Goal: Task Accomplishment & Management: Use online tool/utility

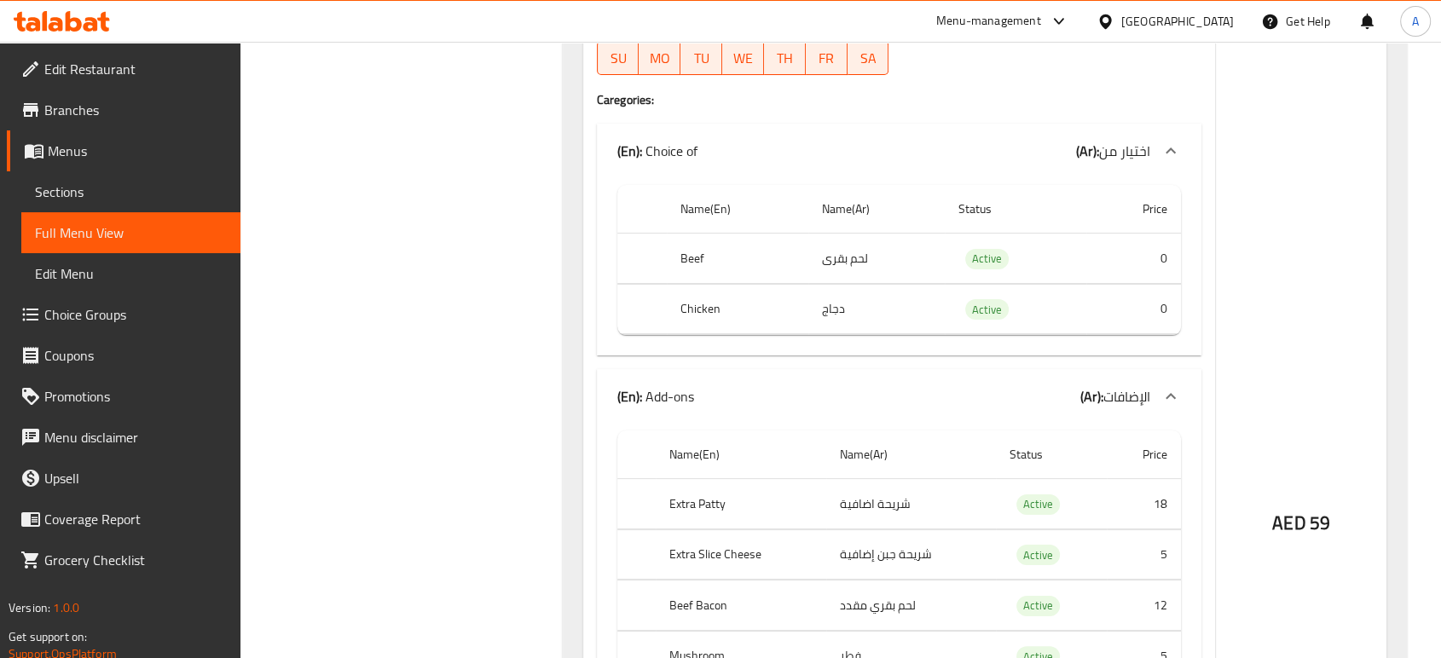
scroll to position [6475, 0]
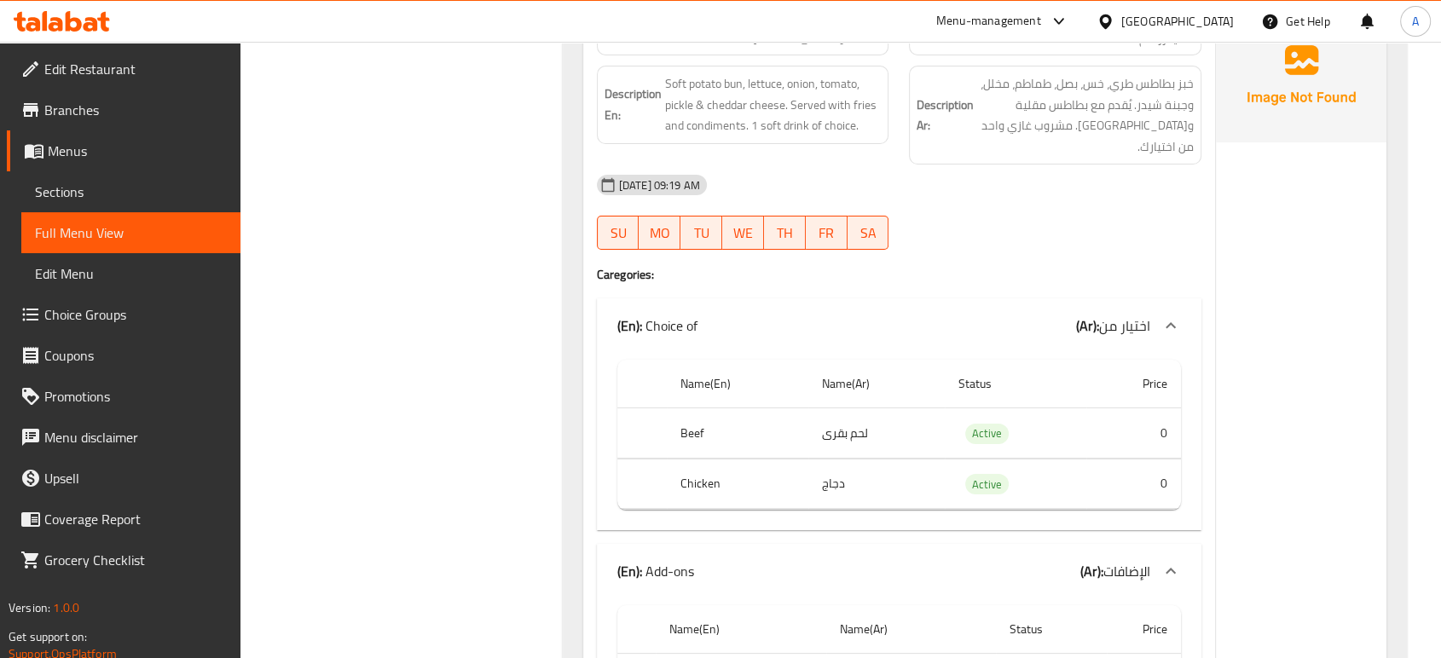
click at [500, 255] on div "Filter Branches Branches Popular filters Free items Branch specific items Has c…" at bounding box center [408, 344] width 288 height 13199
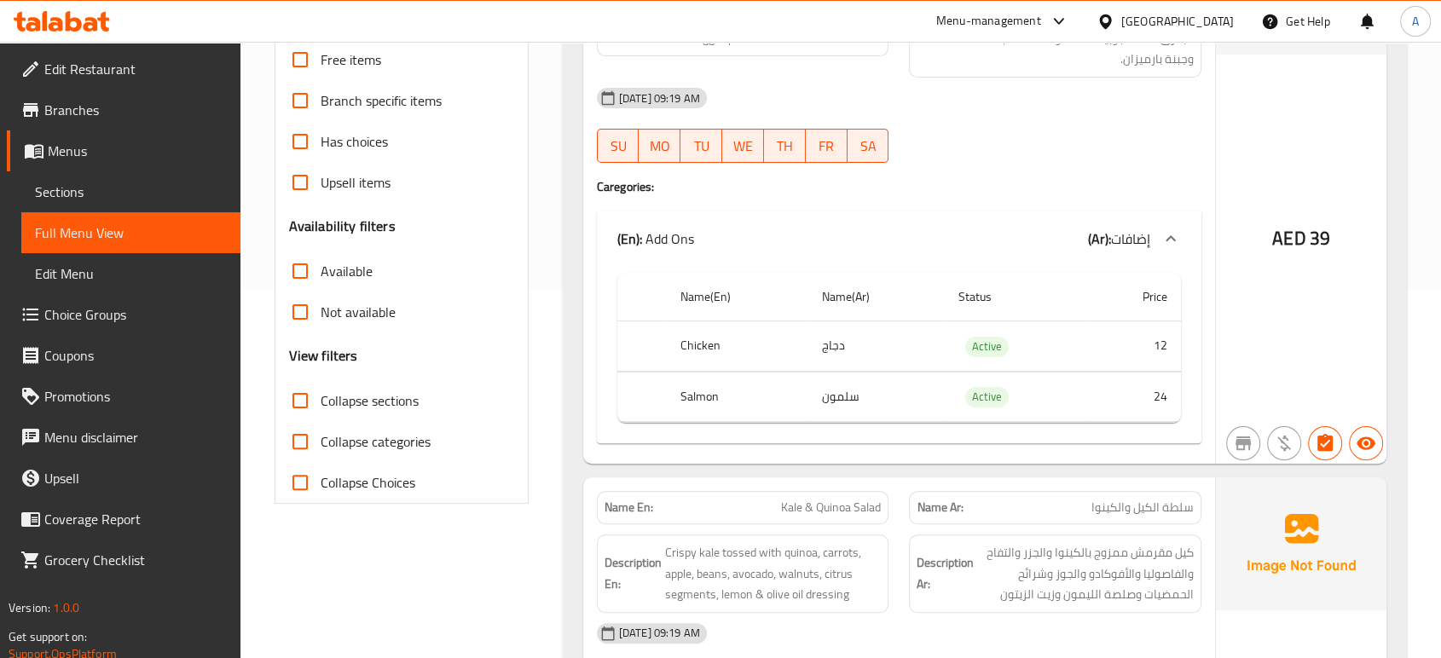
scroll to position [377, 0]
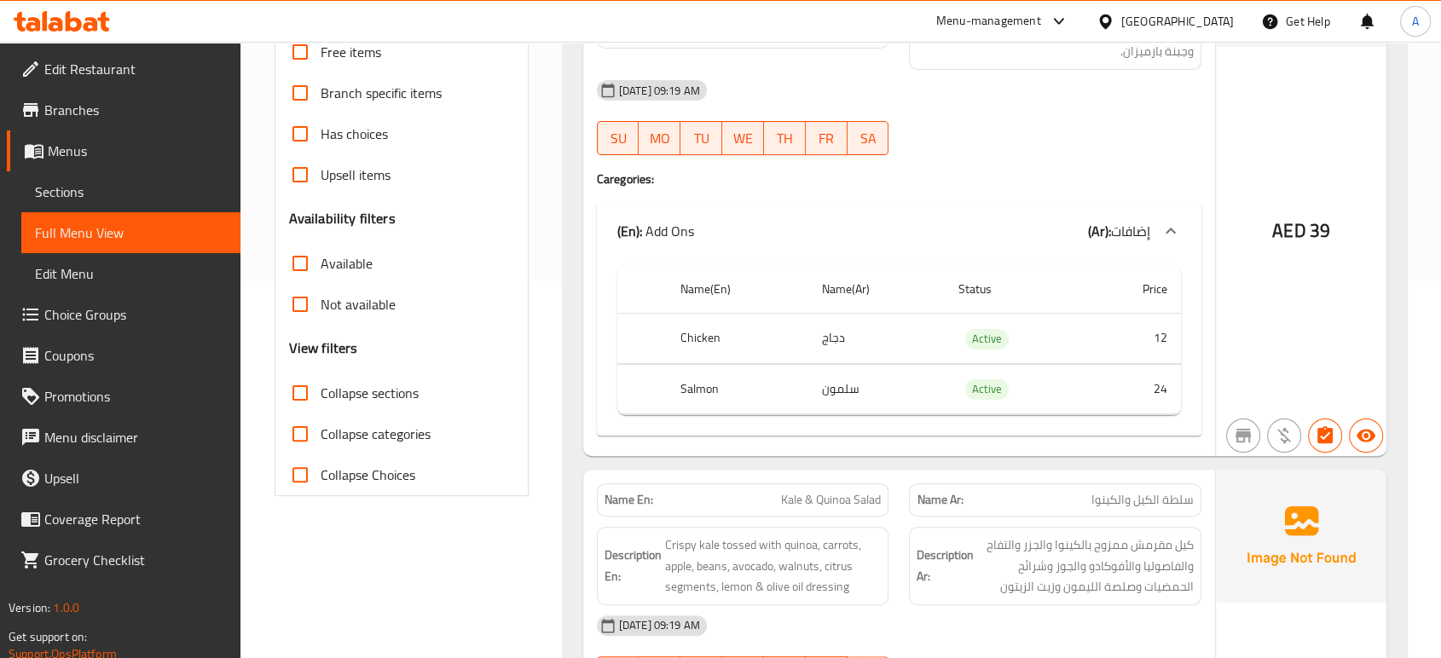
click at [90, 31] on icon at bounding box center [91, 24] width 14 height 14
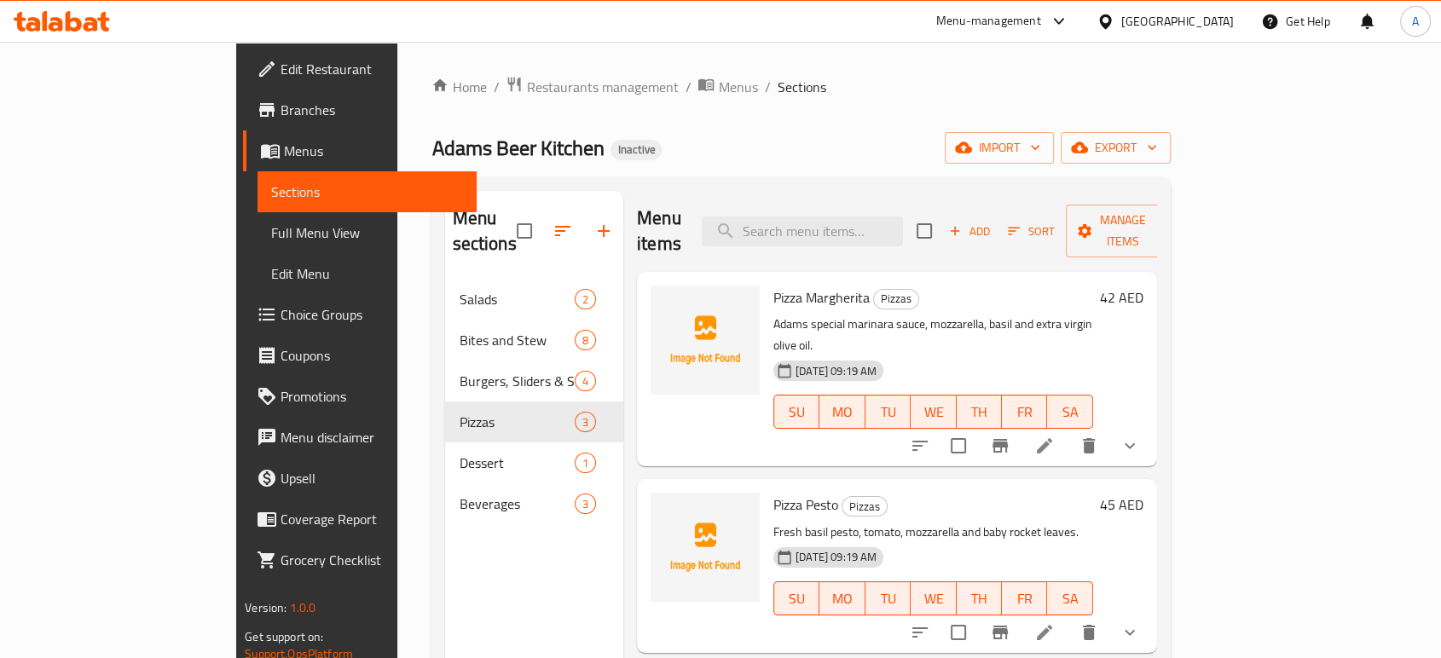
click at [81, 30] on icon at bounding box center [62, 21] width 96 height 20
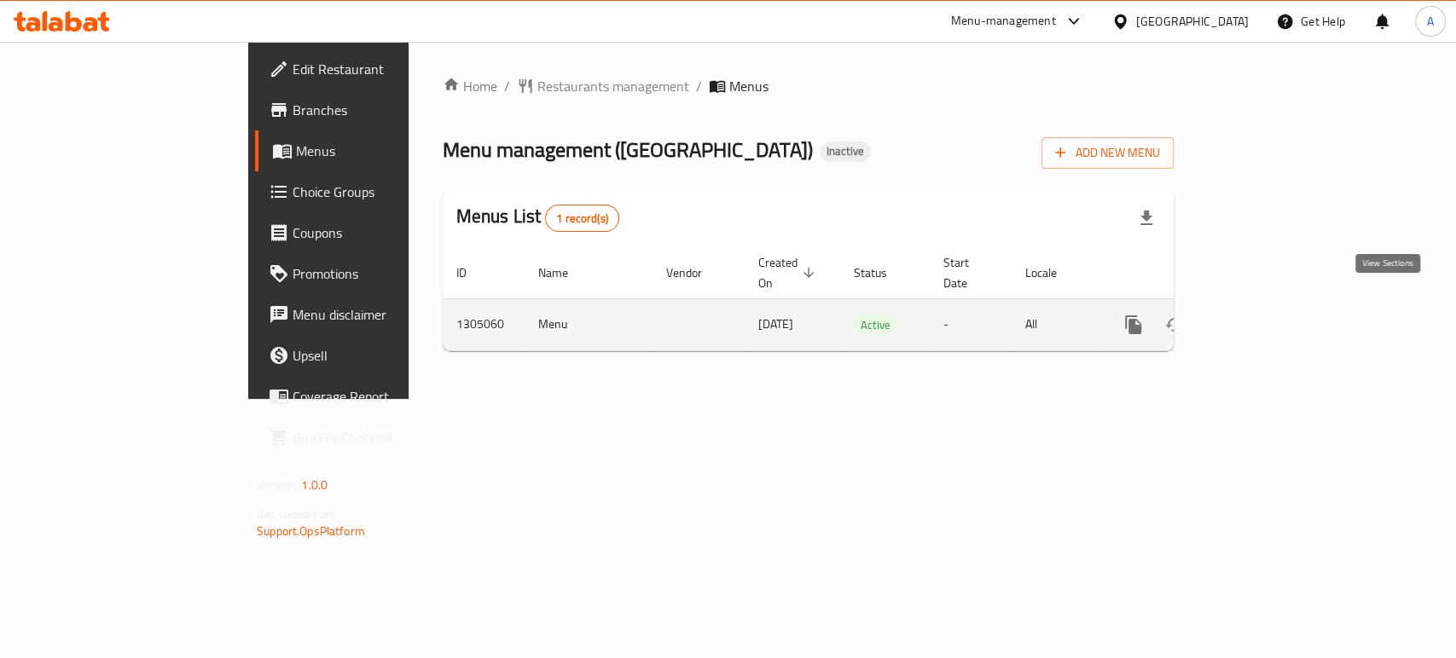
click at [1266, 315] on icon "enhanced table" at bounding box center [1256, 325] width 20 height 20
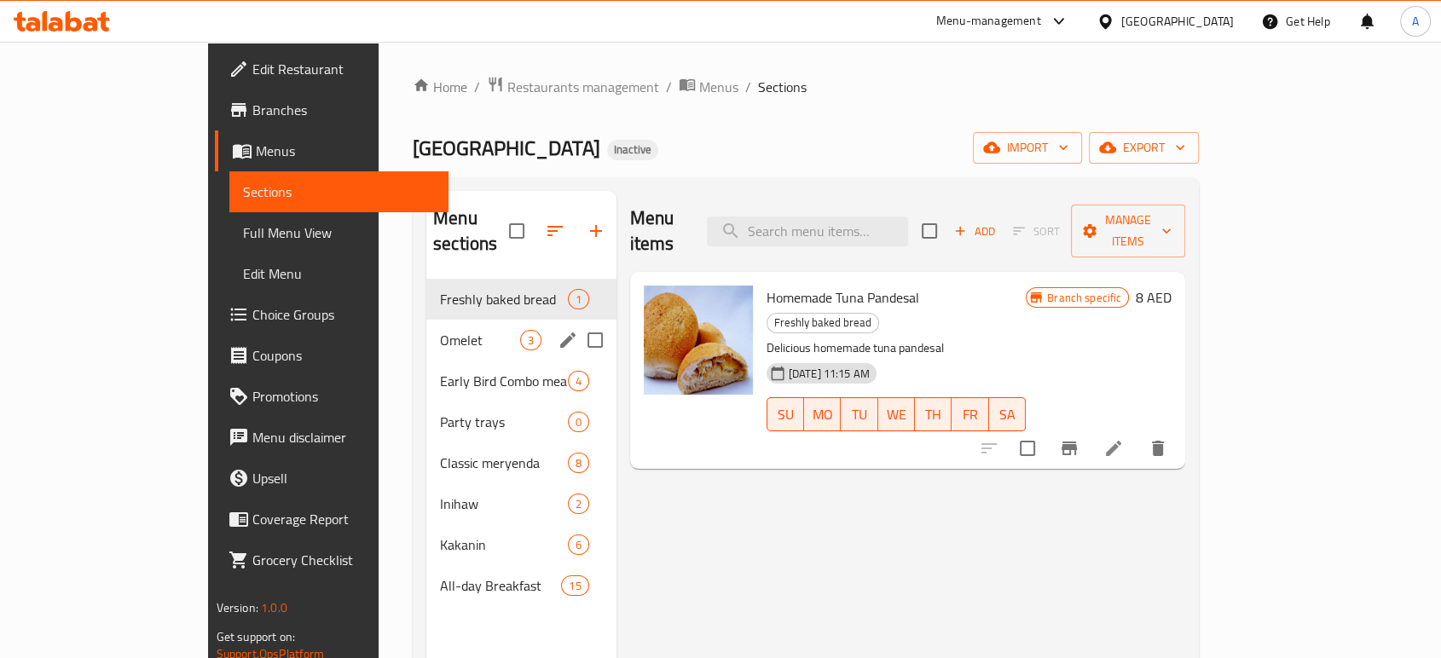
click at [426, 320] on div "Omelet 3" at bounding box center [521, 340] width 190 height 41
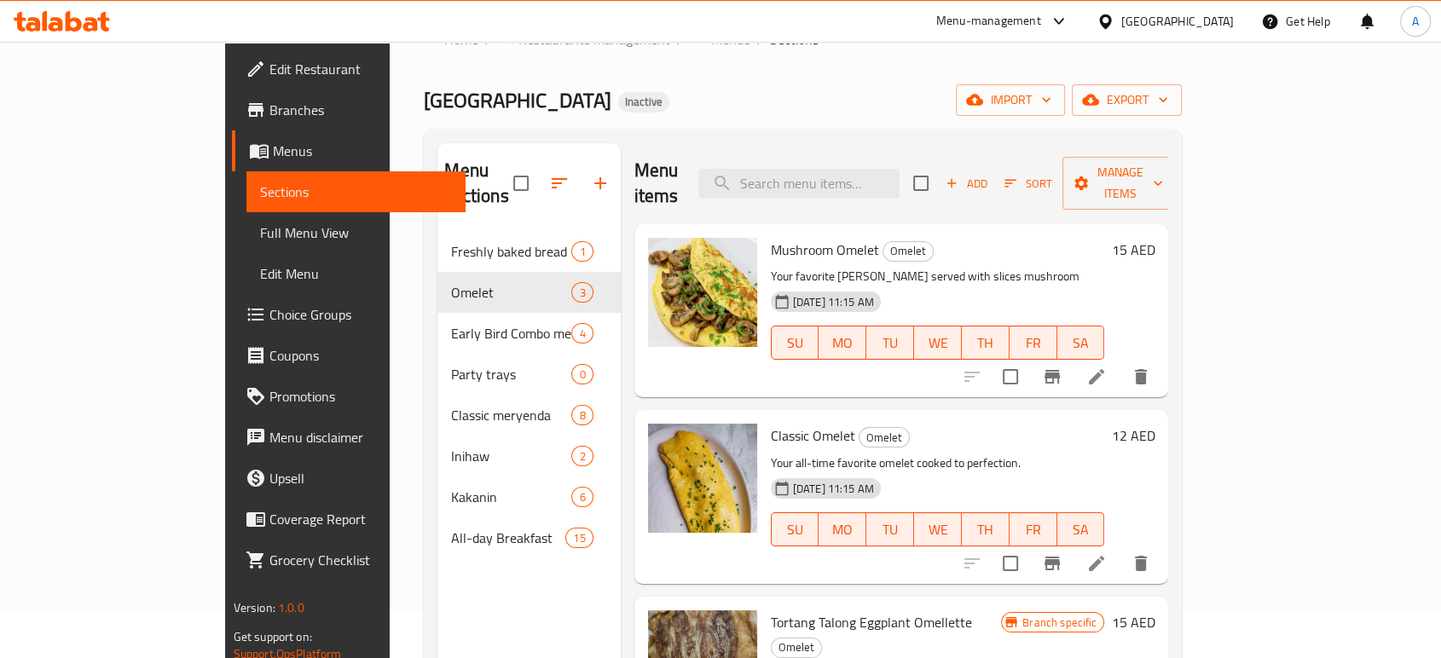
scroll to position [95, 0]
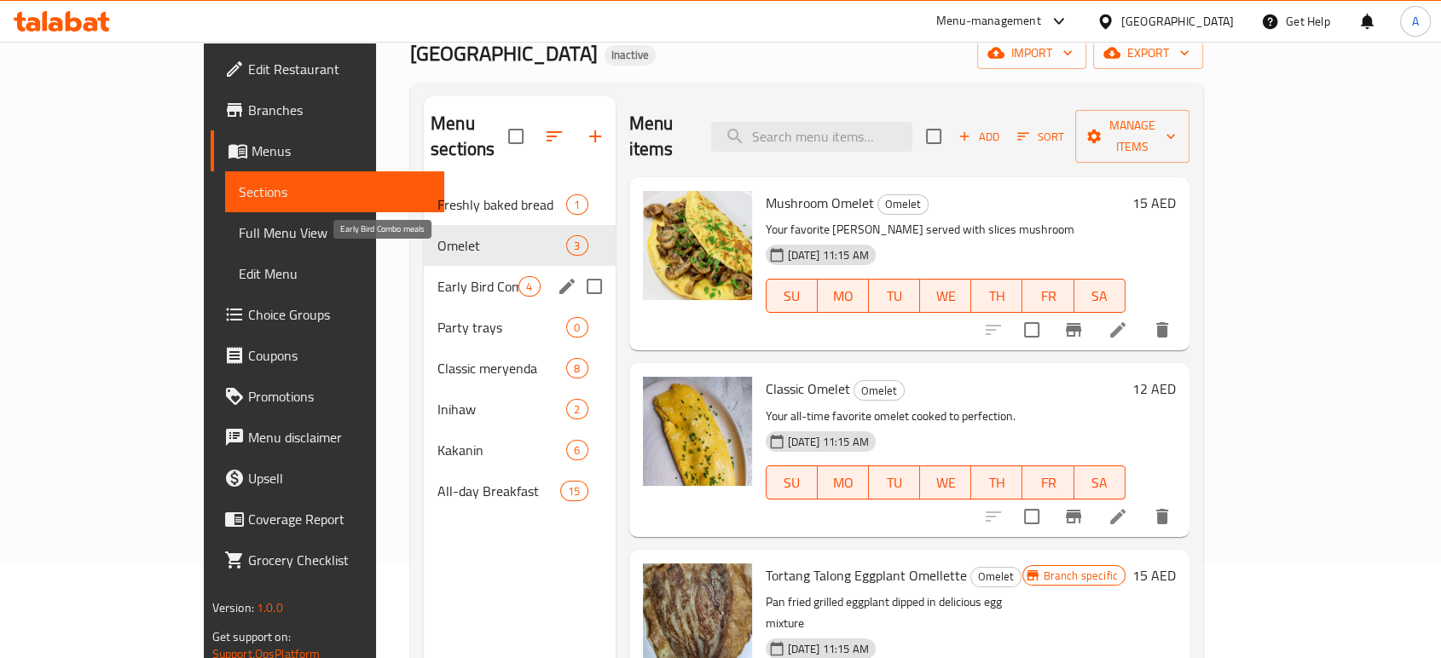
click at [437, 276] on span "Early Bird Combo meals" at bounding box center [477, 286] width 81 height 20
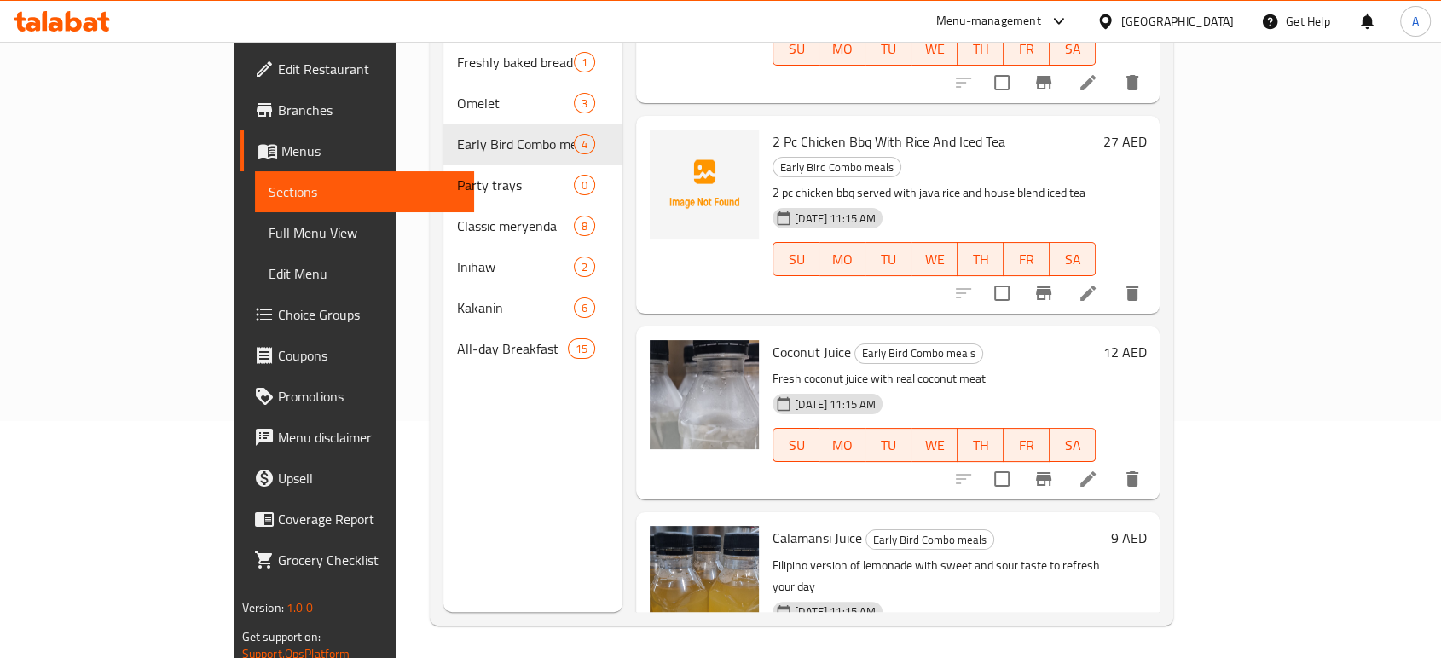
scroll to position [239, 0]
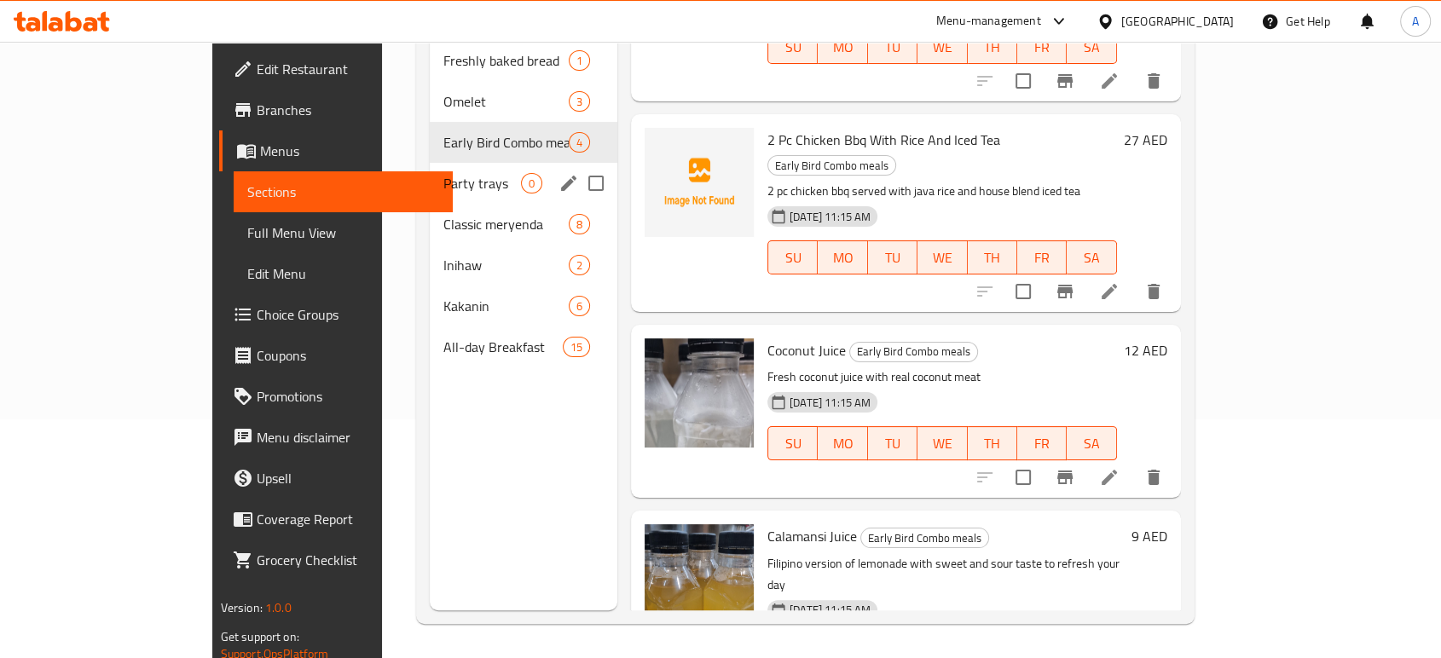
click at [430, 170] on div "Party trays 0" at bounding box center [524, 183] width 188 height 41
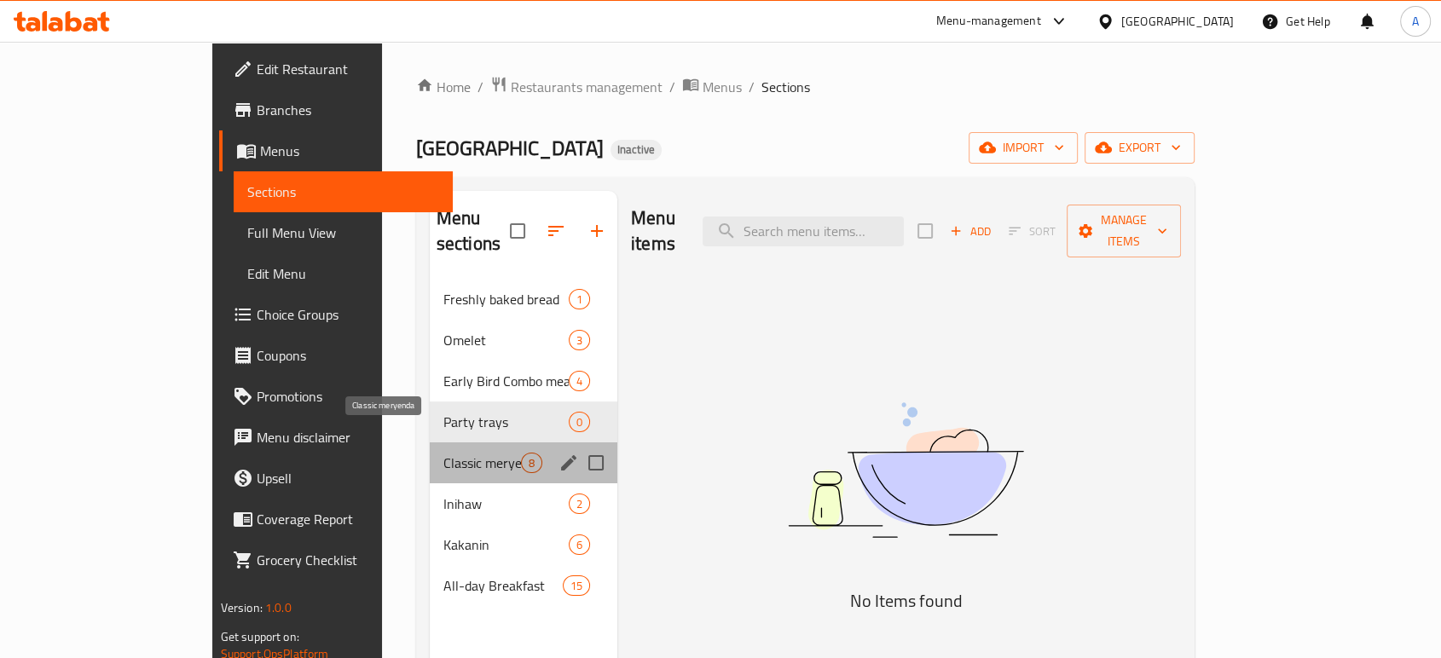
click at [443, 453] on span "Classic meryenda" at bounding box center [482, 463] width 78 height 20
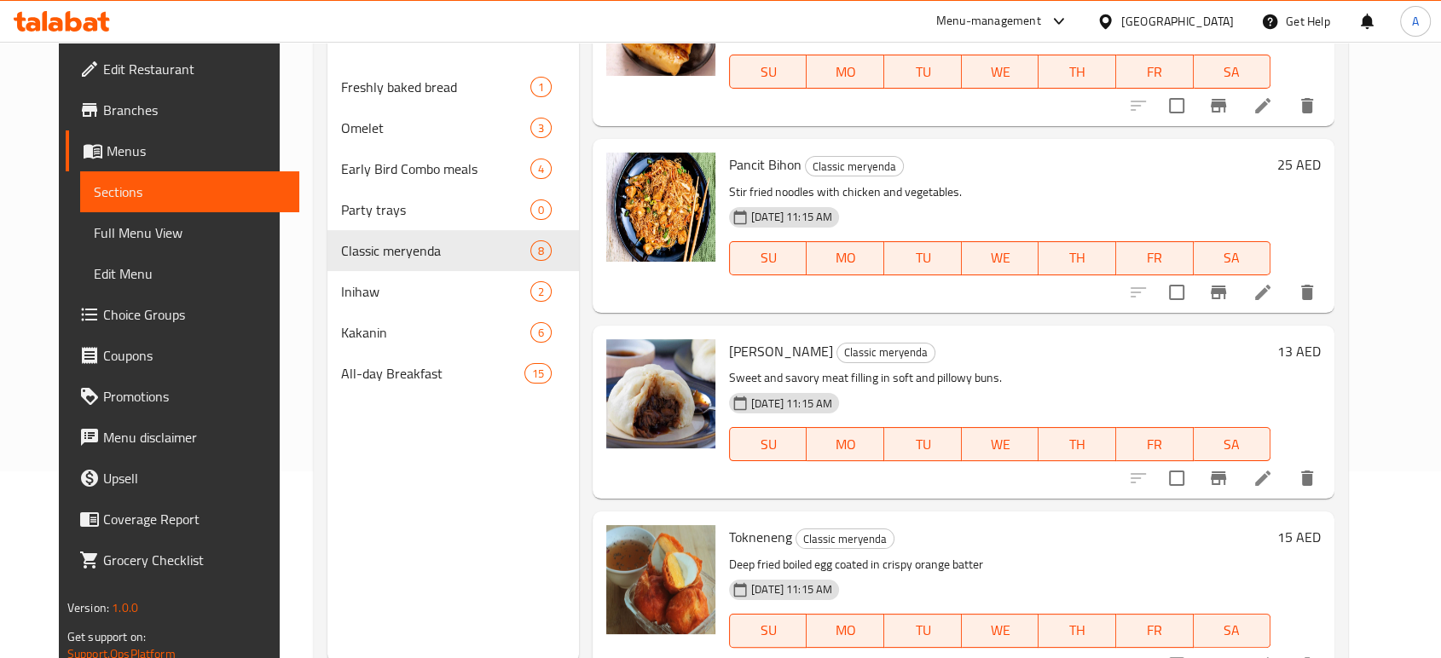
scroll to position [189, 0]
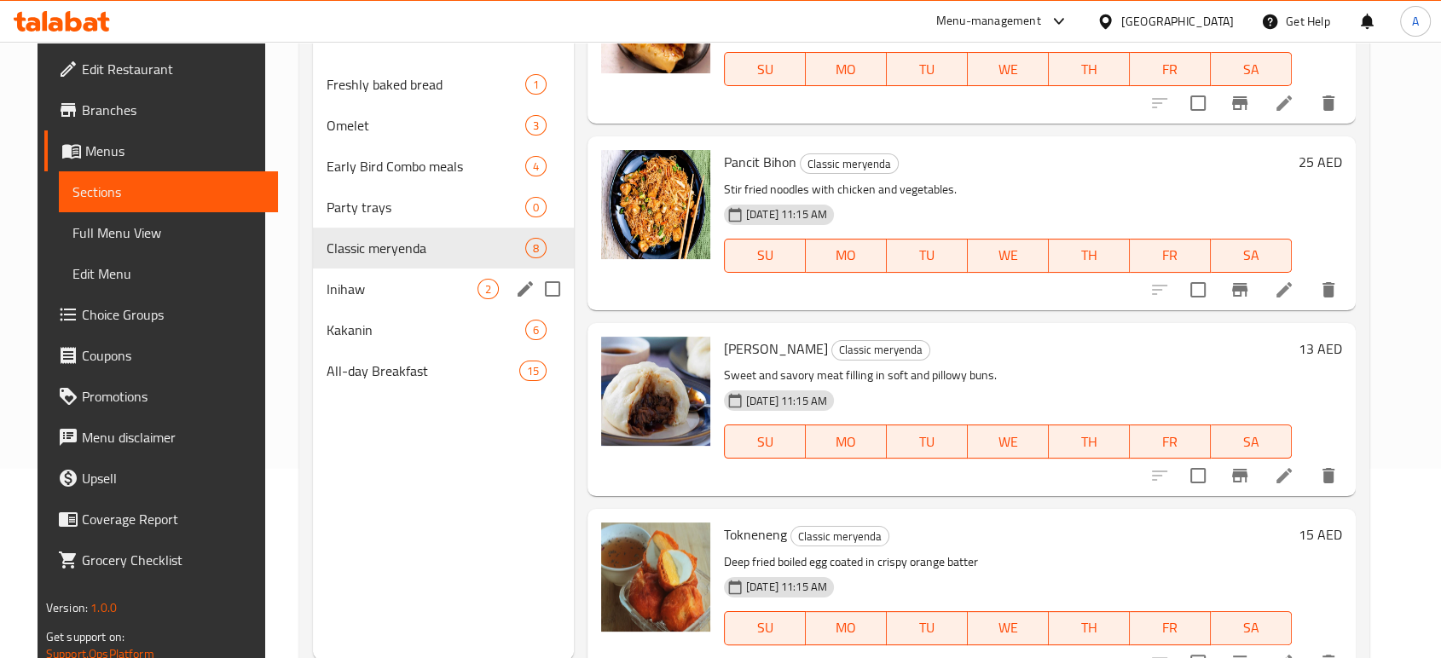
click at [402, 296] on span "Inihaw" at bounding box center [402, 289] width 150 height 20
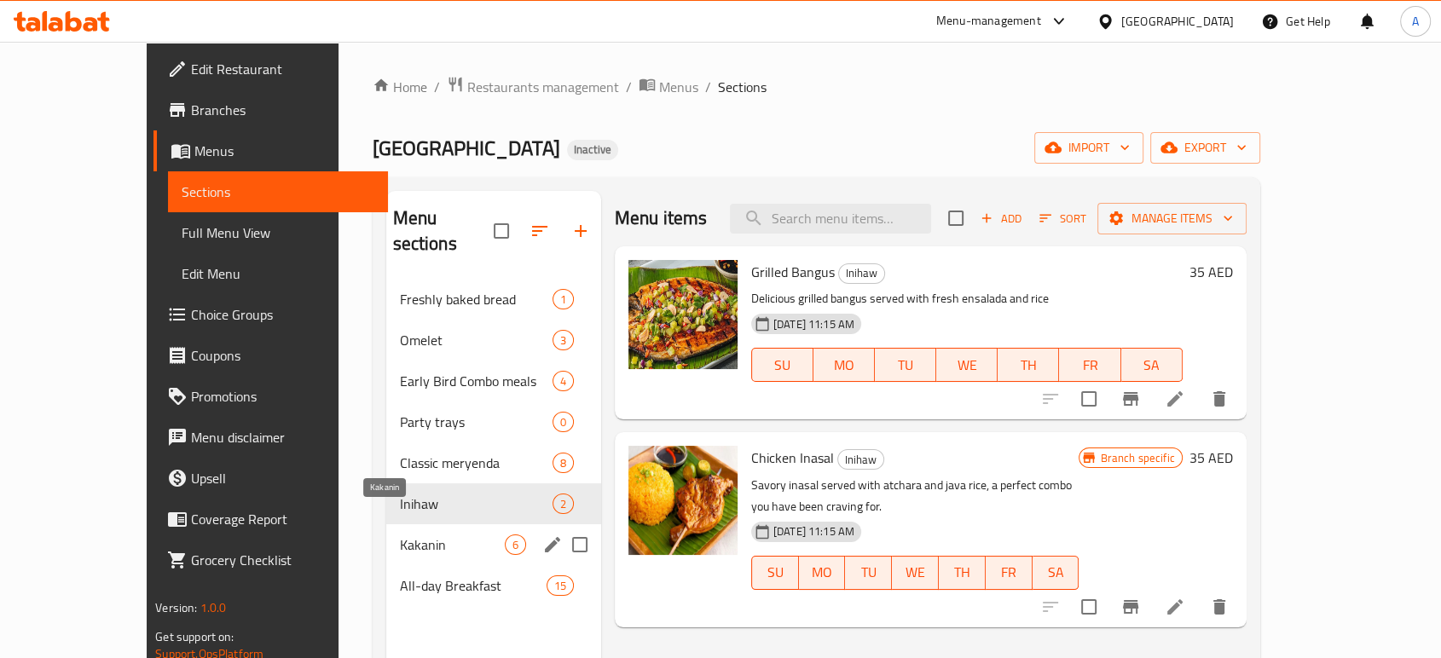
click at [400, 535] on span "Kakanin" at bounding box center [452, 545] width 105 height 20
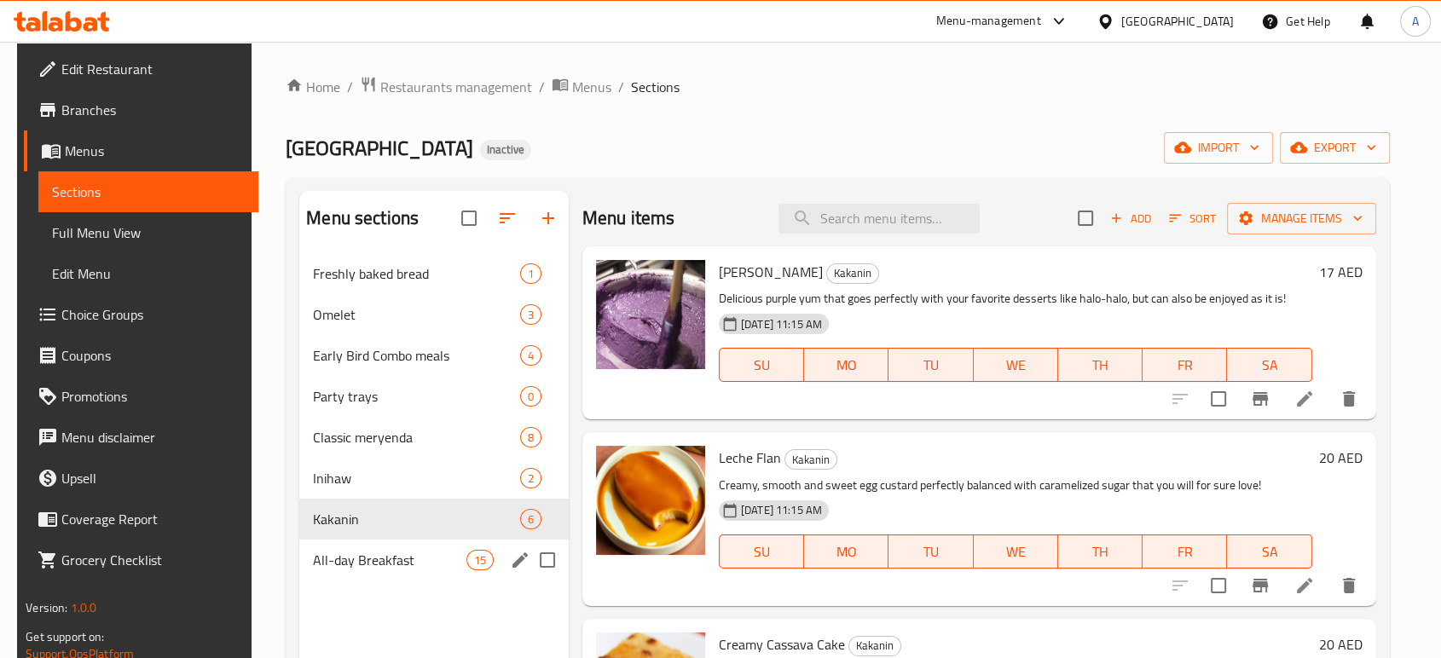
click at [402, 541] on div "All-day Breakfast 15" at bounding box center [433, 560] width 269 height 41
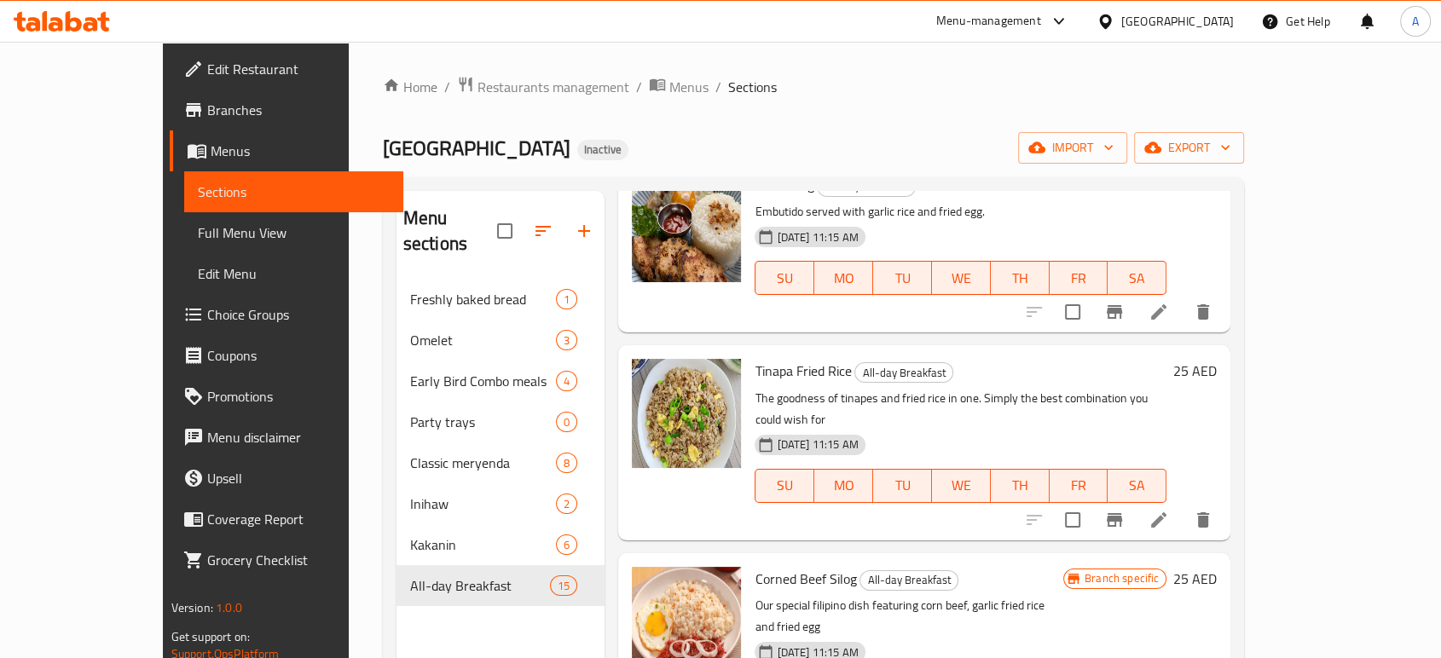
scroll to position [947, 0]
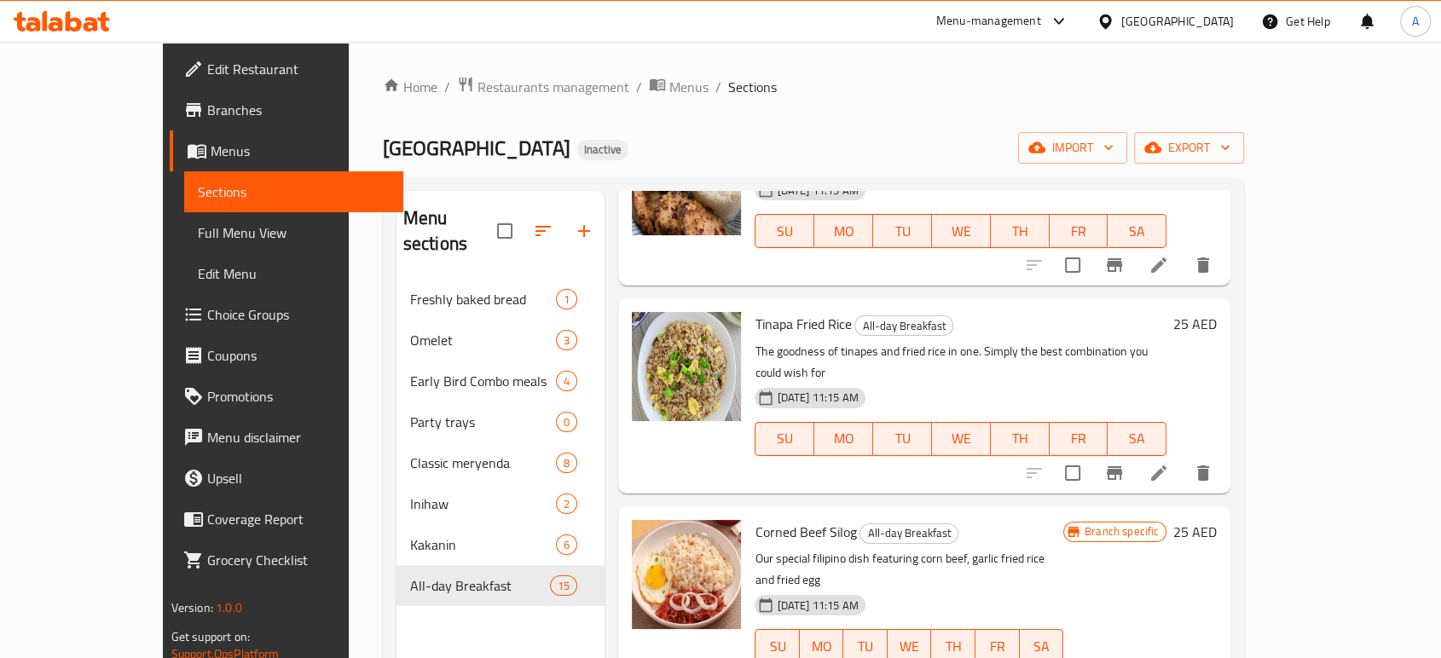
click at [207, 60] on span "Edit Restaurant" at bounding box center [298, 69] width 182 height 20
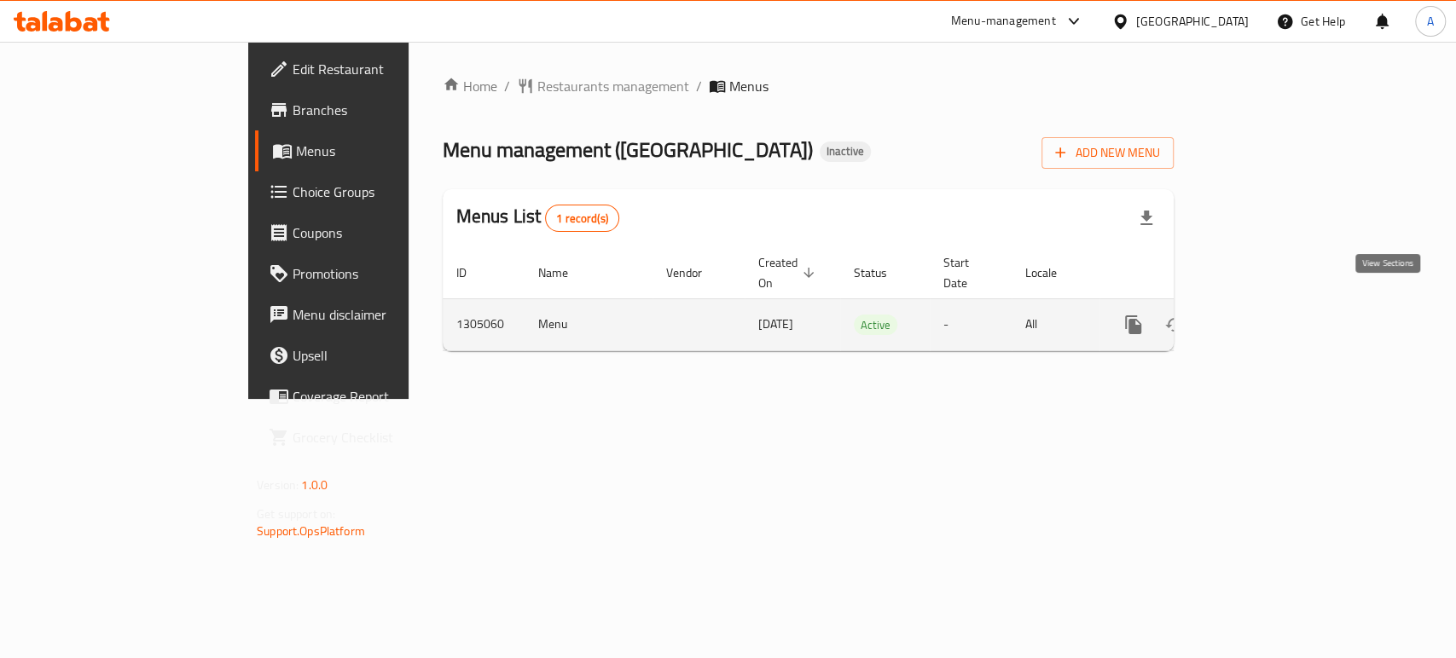
click at [1264, 317] on icon "enhanced table" at bounding box center [1255, 324] width 15 height 15
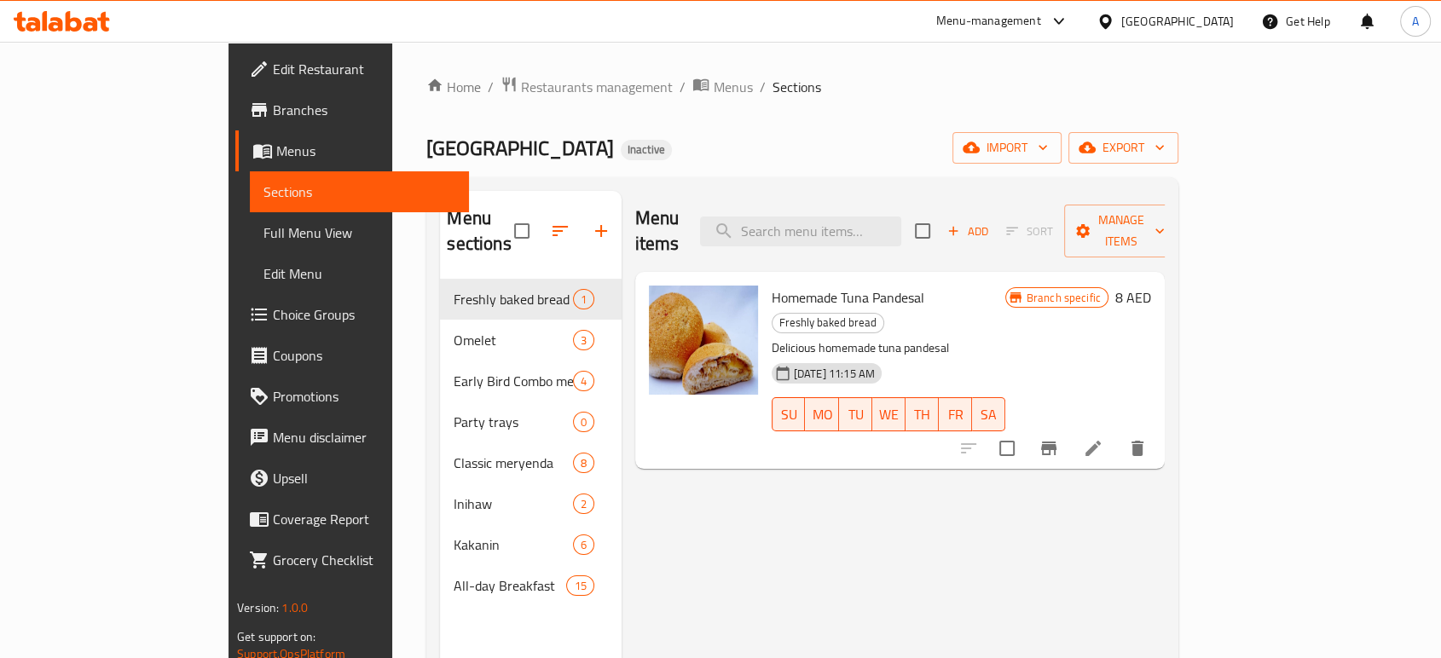
click at [273, 101] on span "Branches" at bounding box center [364, 110] width 182 height 20
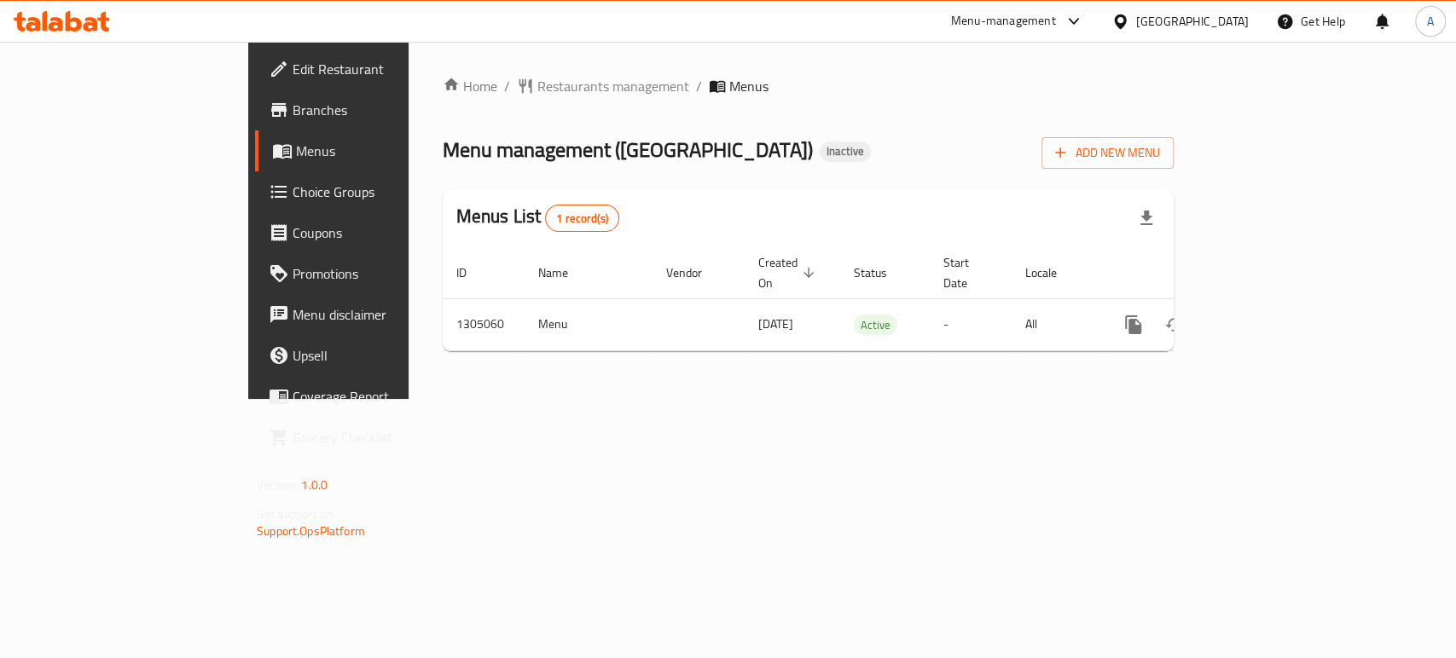
click at [292, 105] on span "Branches" at bounding box center [384, 110] width 185 height 20
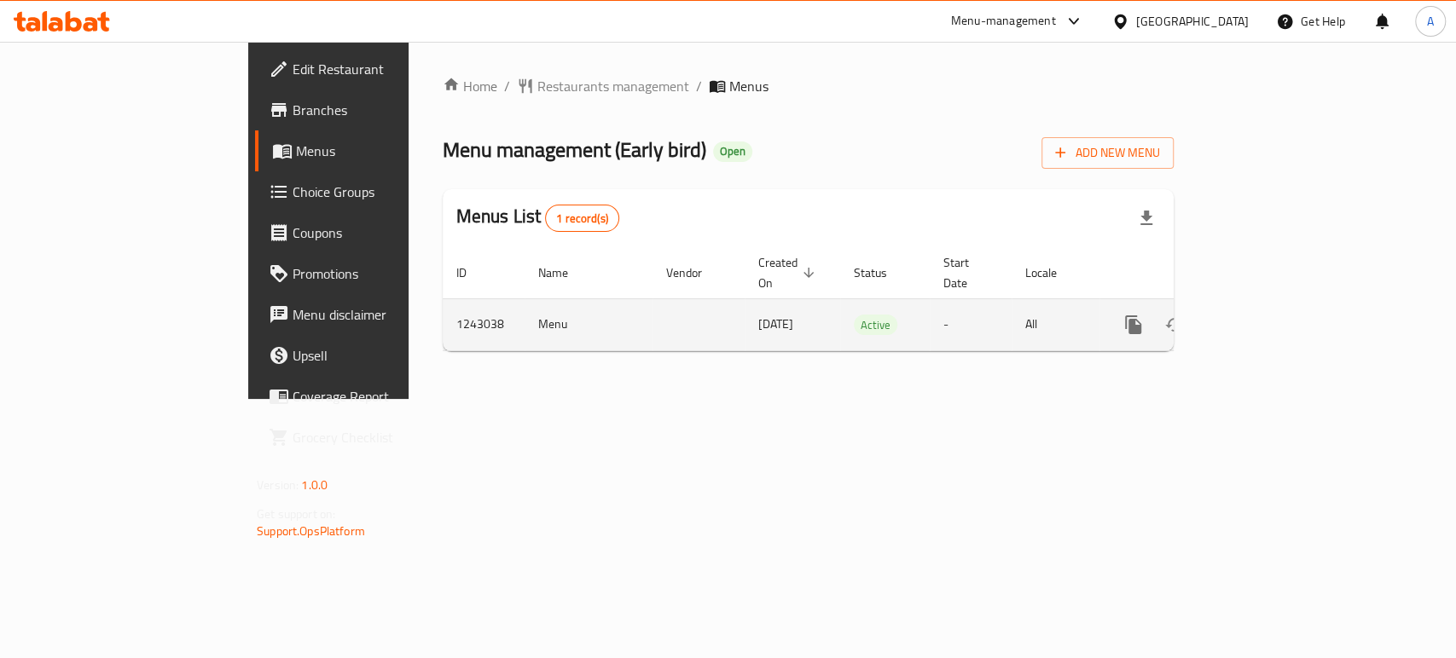
click at [1266, 315] on icon "enhanced table" at bounding box center [1256, 325] width 20 height 20
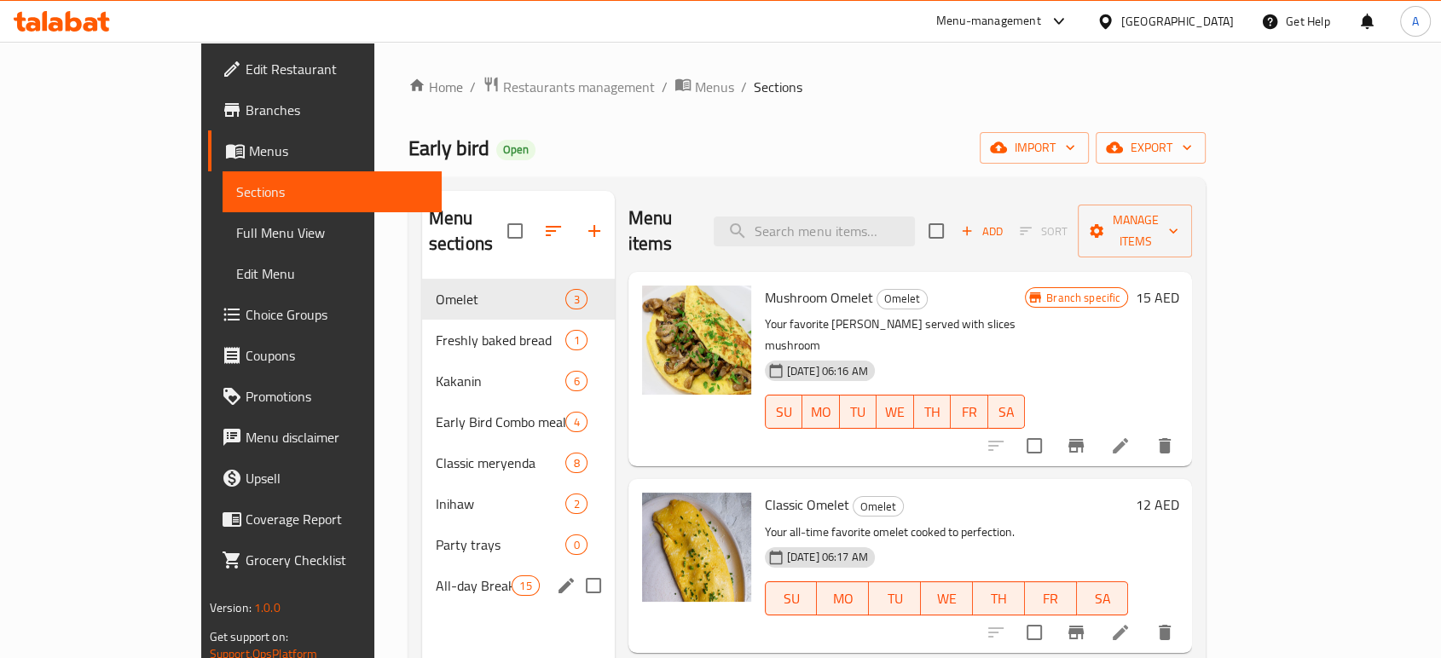
click at [422, 565] on div "All-day Breakfast 15" at bounding box center [518, 585] width 193 height 41
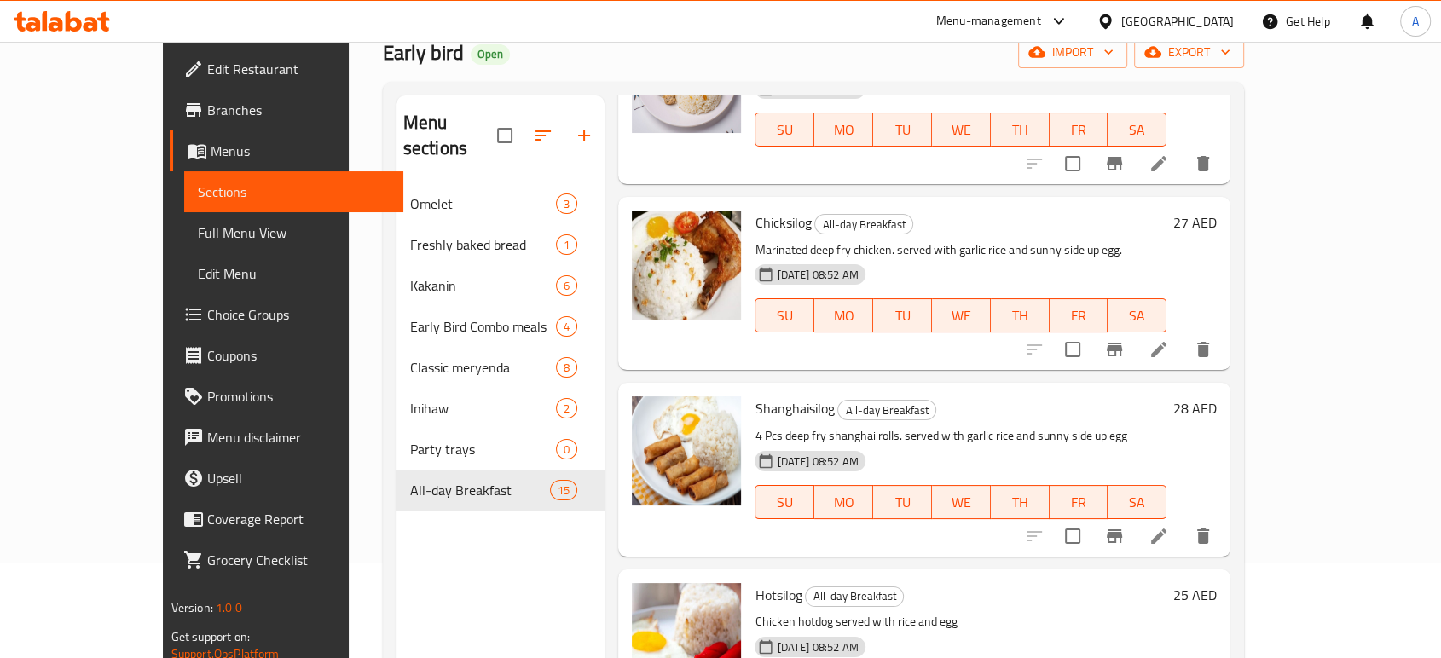
scroll to position [189, 0]
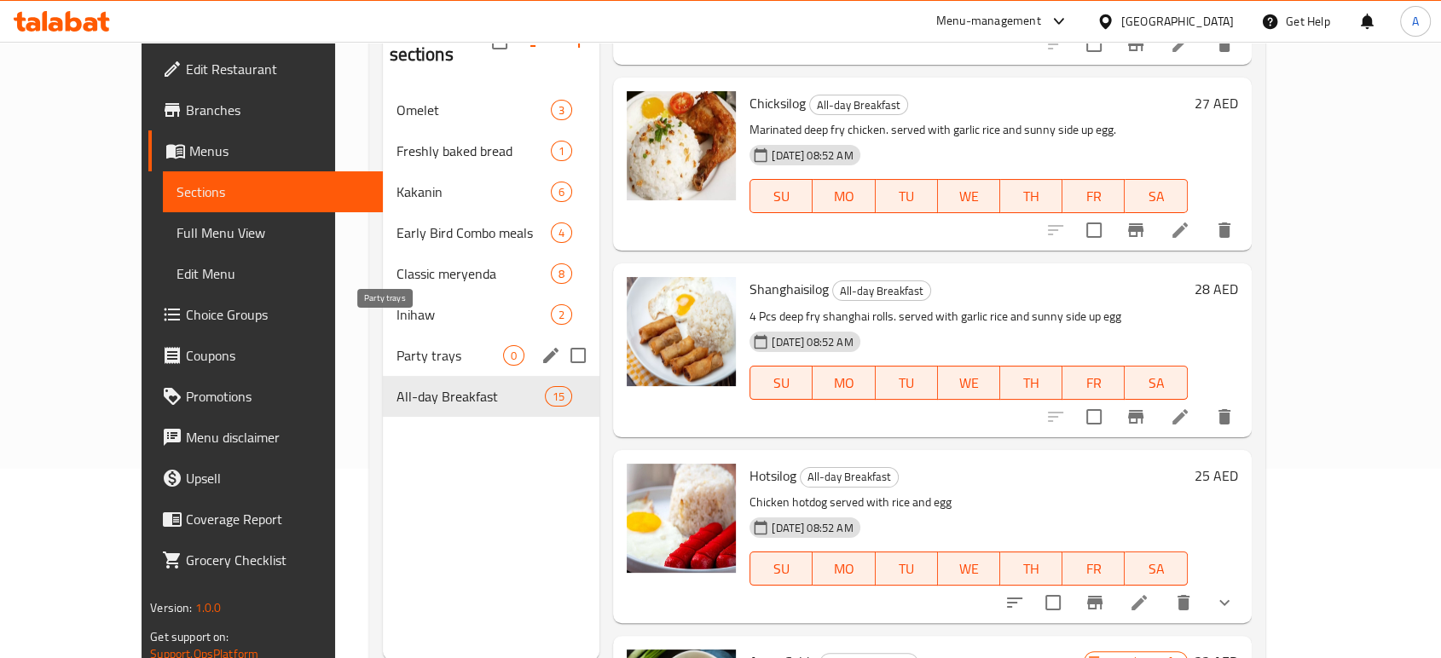
click at [397, 345] on span "Party trays" at bounding box center [450, 355] width 107 height 20
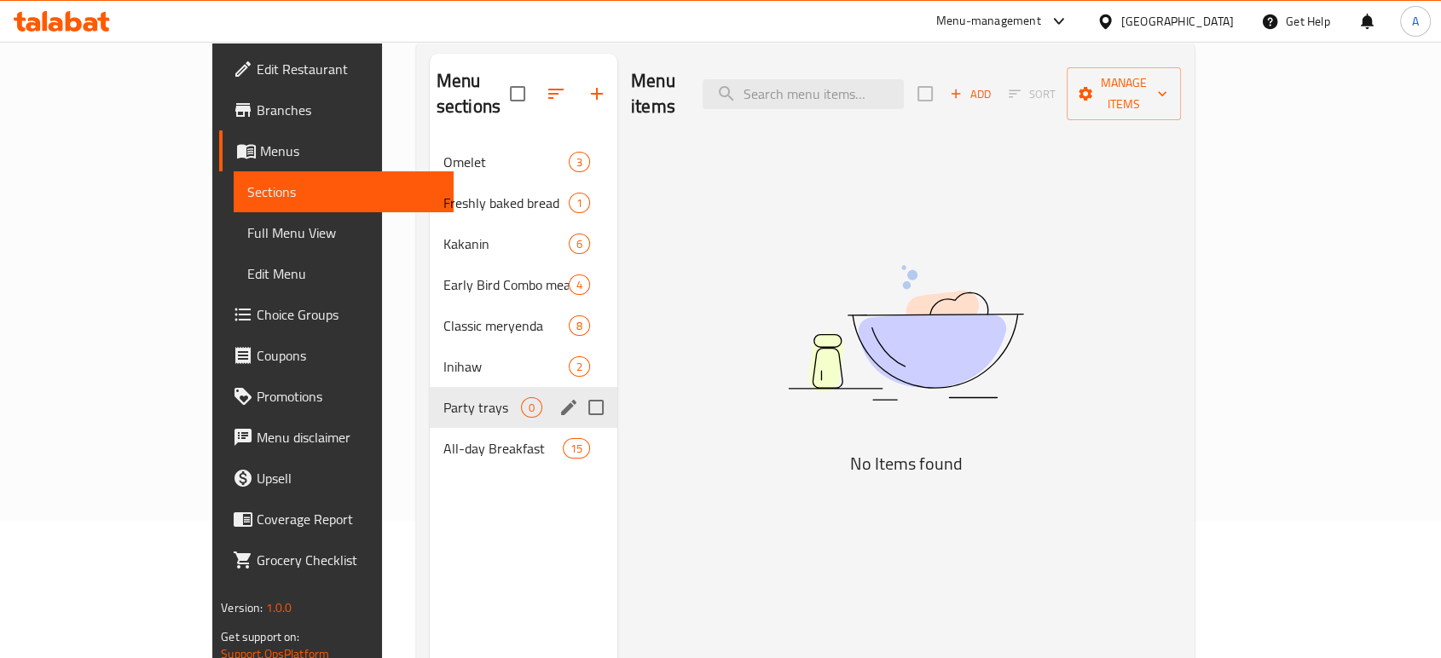
scroll to position [95, 0]
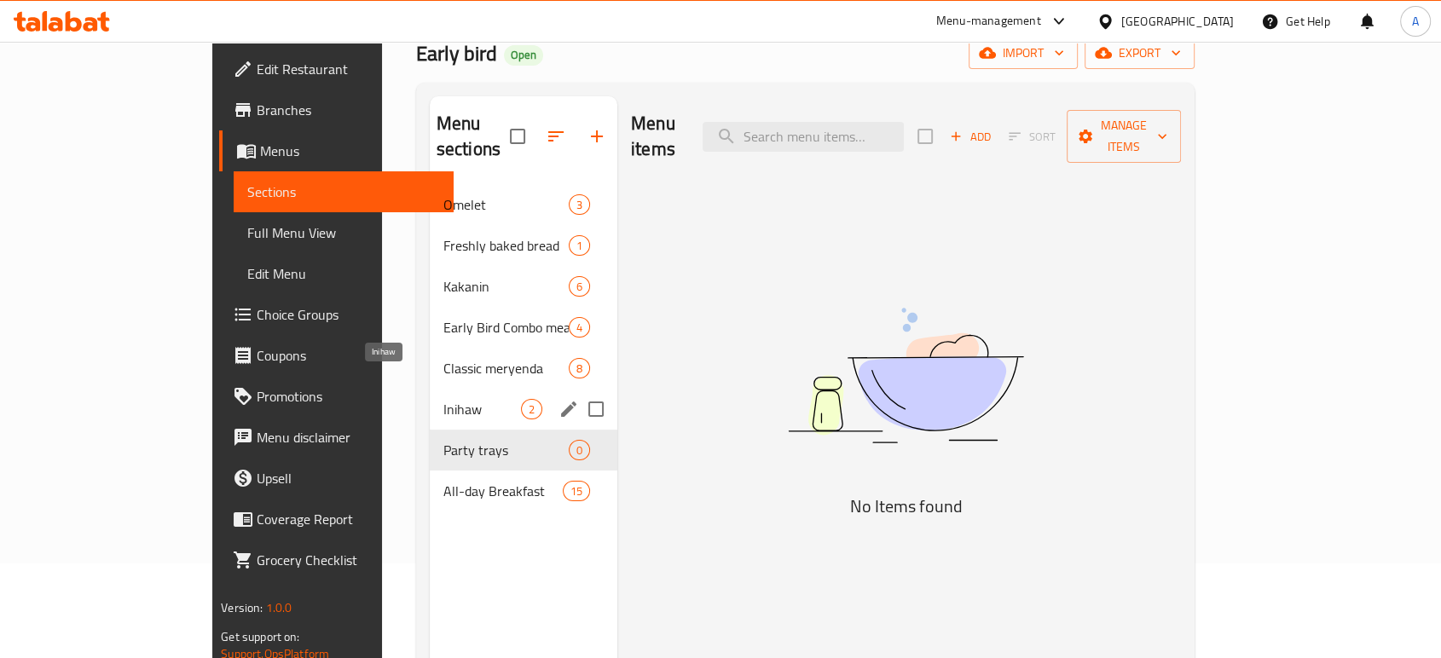
click at [443, 399] on span "Inihaw" at bounding box center [482, 409] width 78 height 20
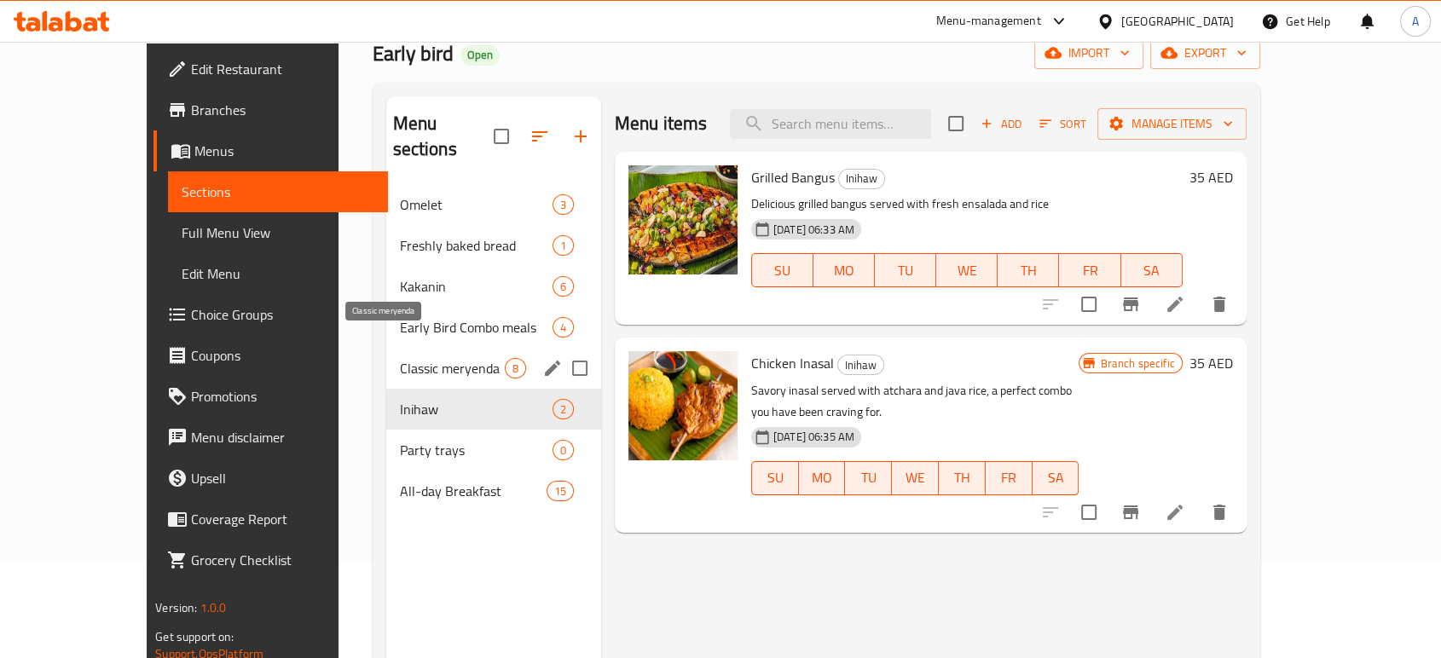
click at [400, 358] on span "Classic meryenda" at bounding box center [452, 368] width 105 height 20
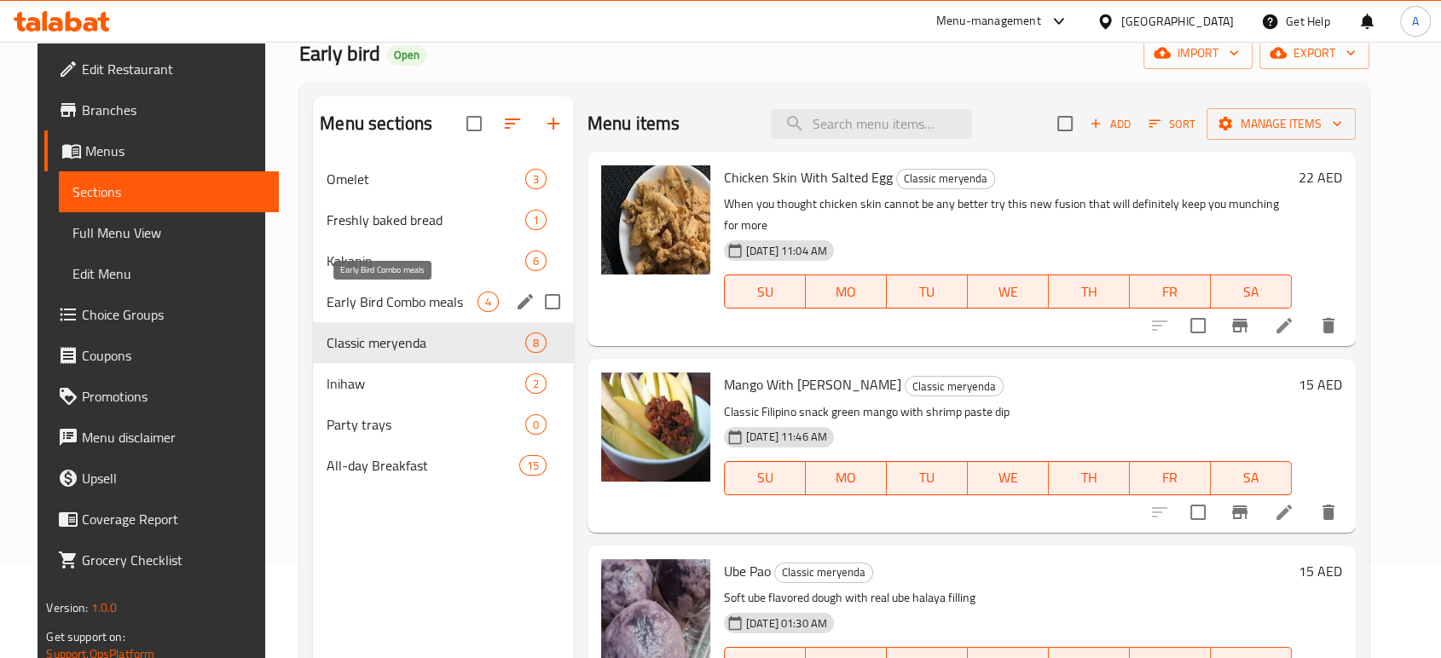
click at [386, 304] on span "Early Bird Combo meals" at bounding box center [402, 302] width 150 height 20
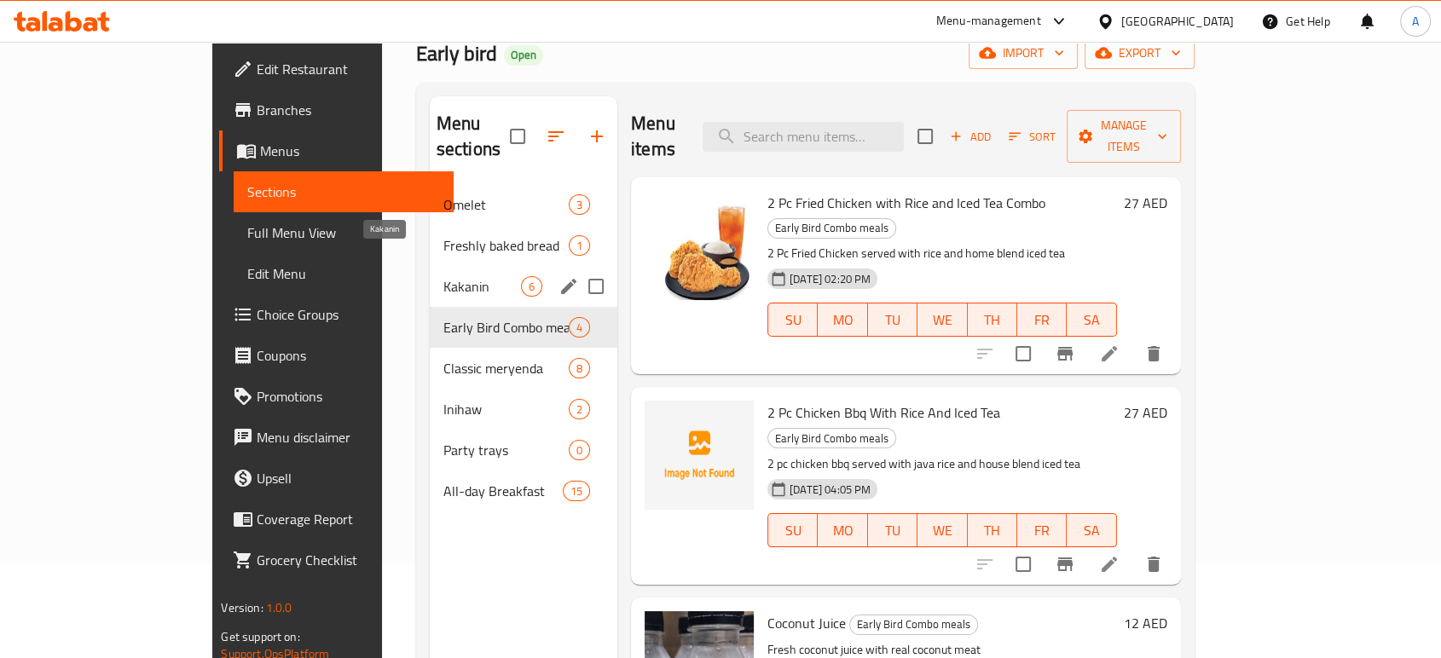
click at [443, 276] on span "Kakanin" at bounding box center [482, 286] width 78 height 20
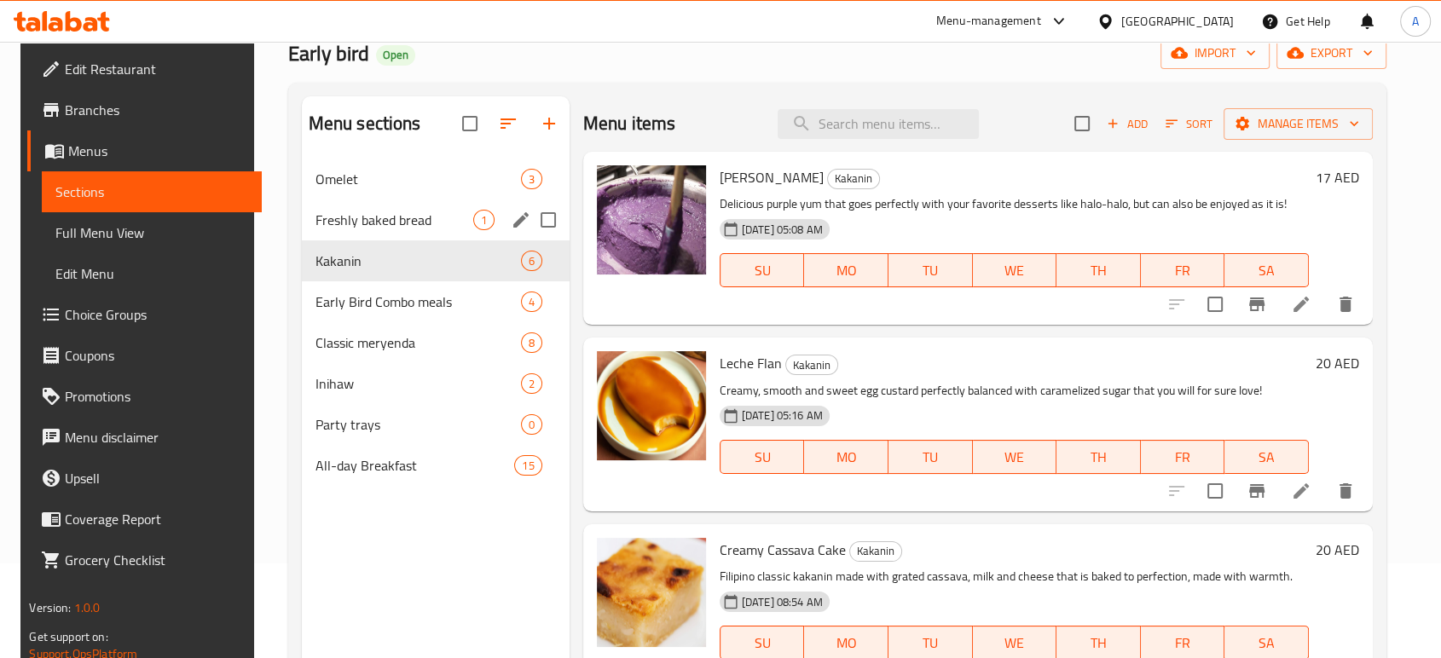
click at [377, 204] on div "Freshly baked bread 1" at bounding box center [436, 220] width 268 height 41
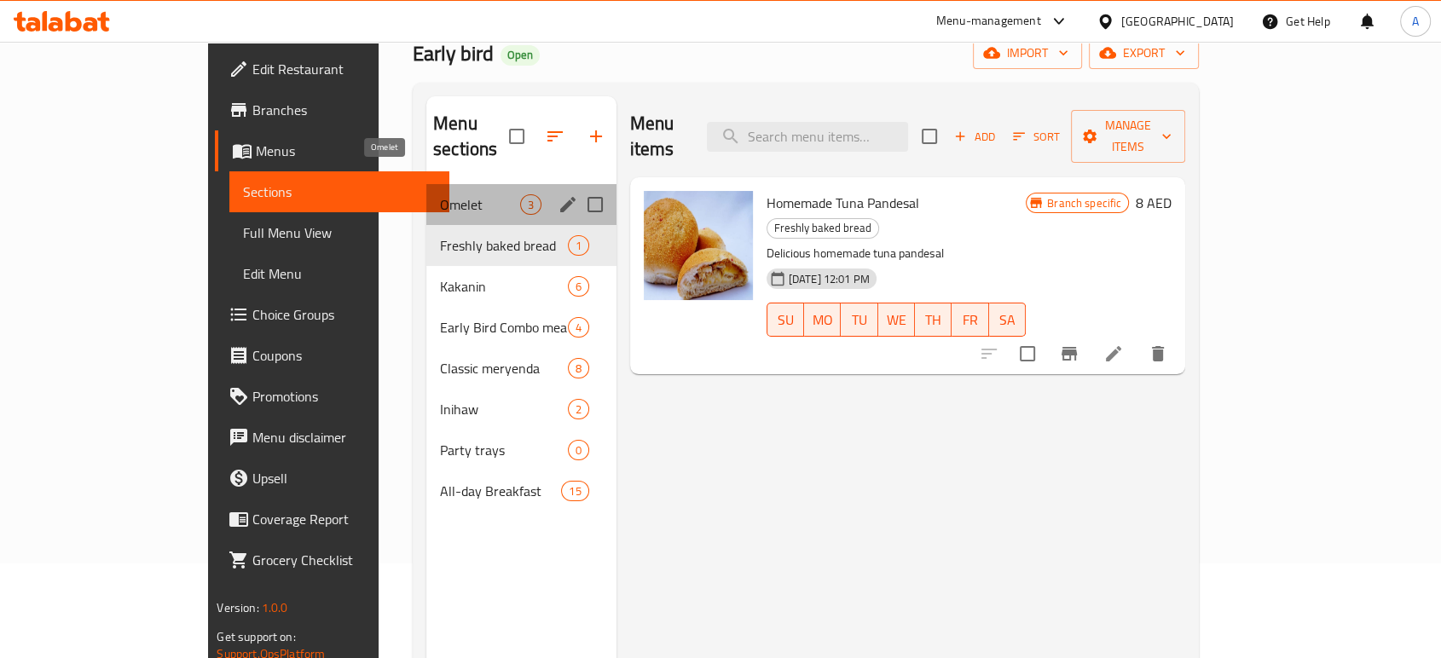
click at [440, 194] on span "Omelet" at bounding box center [479, 204] width 79 height 20
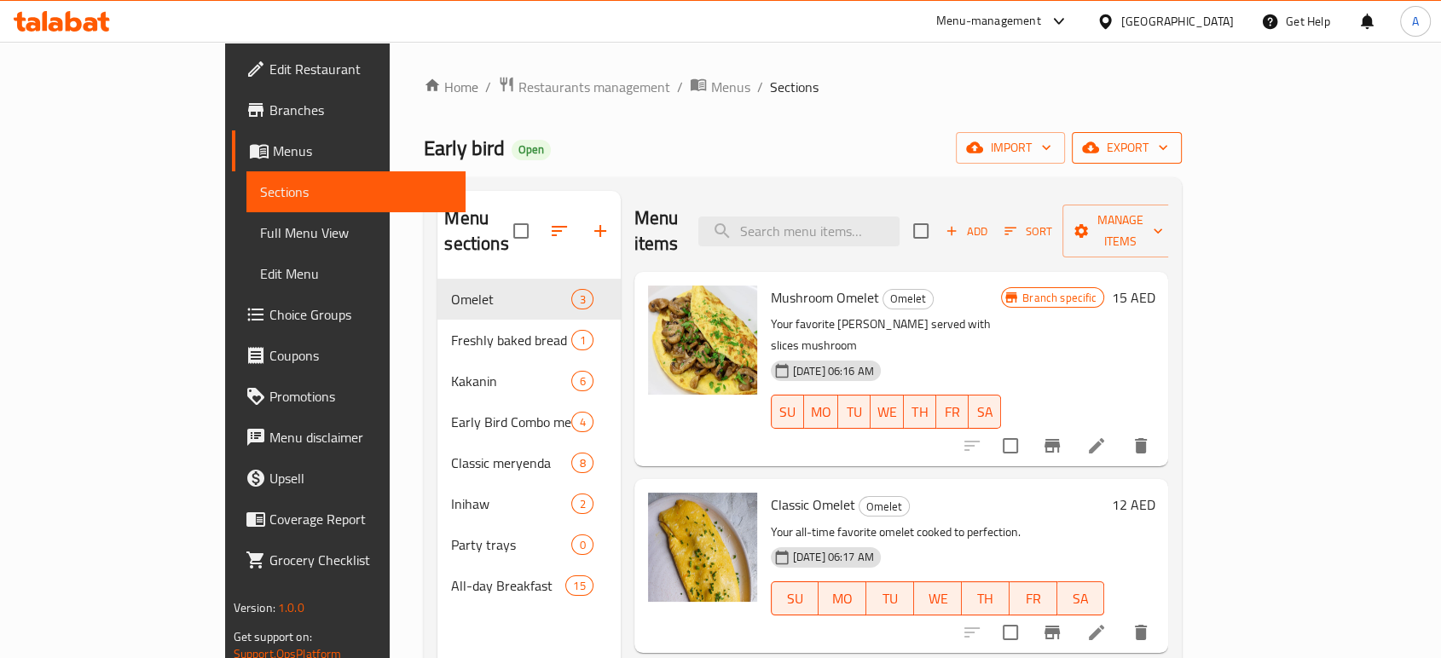
click at [1168, 153] on span "export" at bounding box center [1126, 147] width 83 height 21
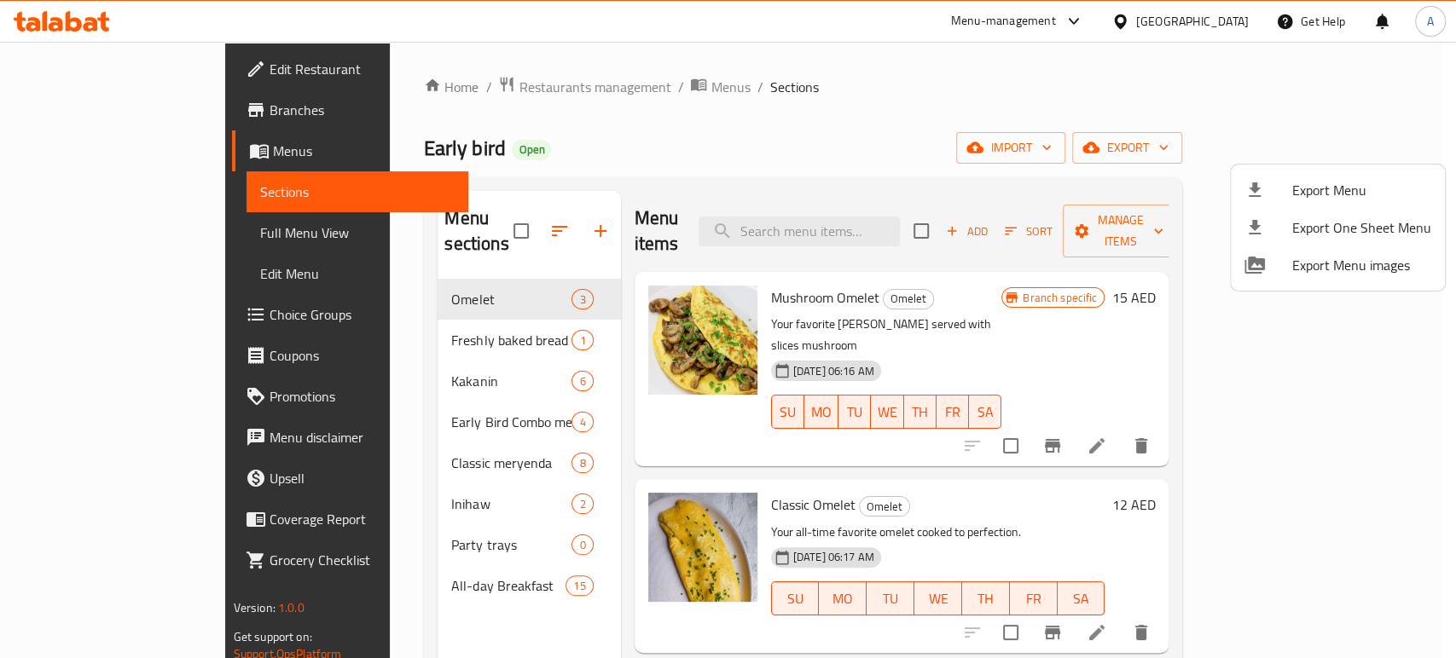
click at [1345, 189] on span "Export Menu" at bounding box center [1361, 190] width 139 height 20
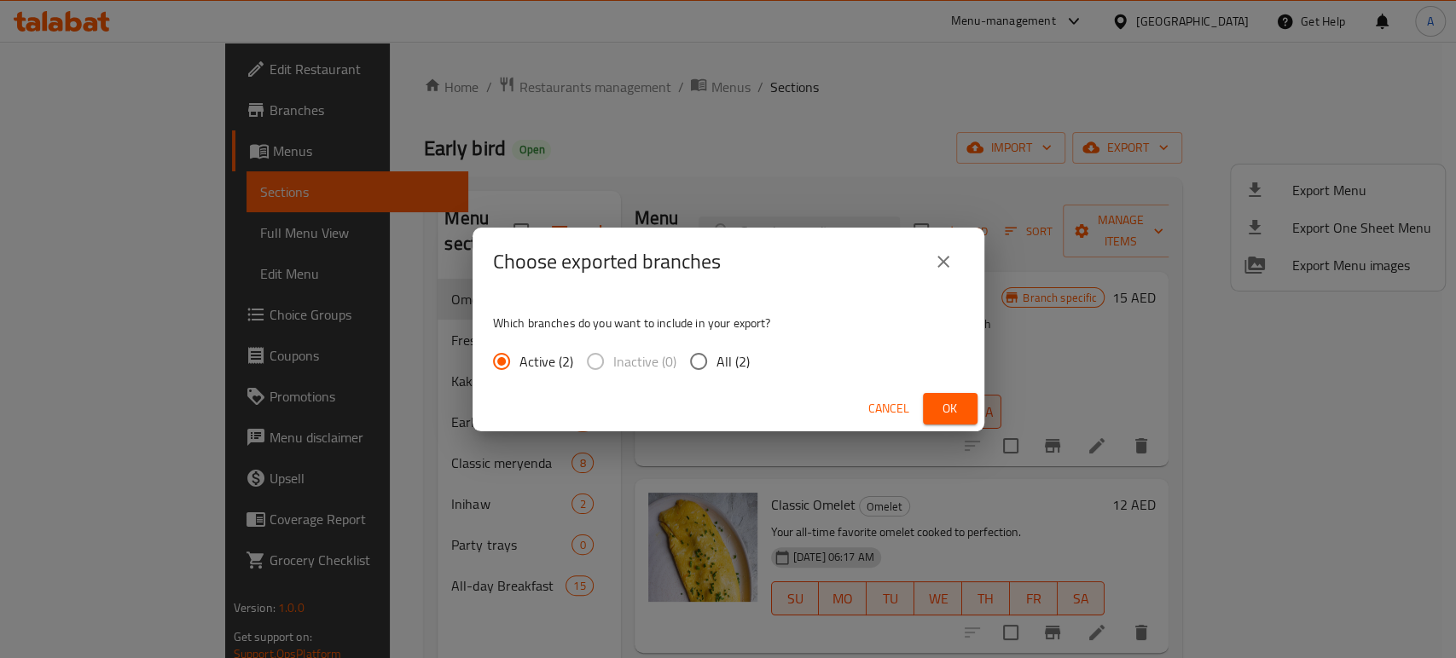
click at [729, 367] on span "All (2)" at bounding box center [732, 361] width 33 height 20
click at [716, 367] on input "All (2)" at bounding box center [698, 362] width 36 height 36
radio input "true"
click at [947, 413] on span "Ok" at bounding box center [949, 408] width 27 height 21
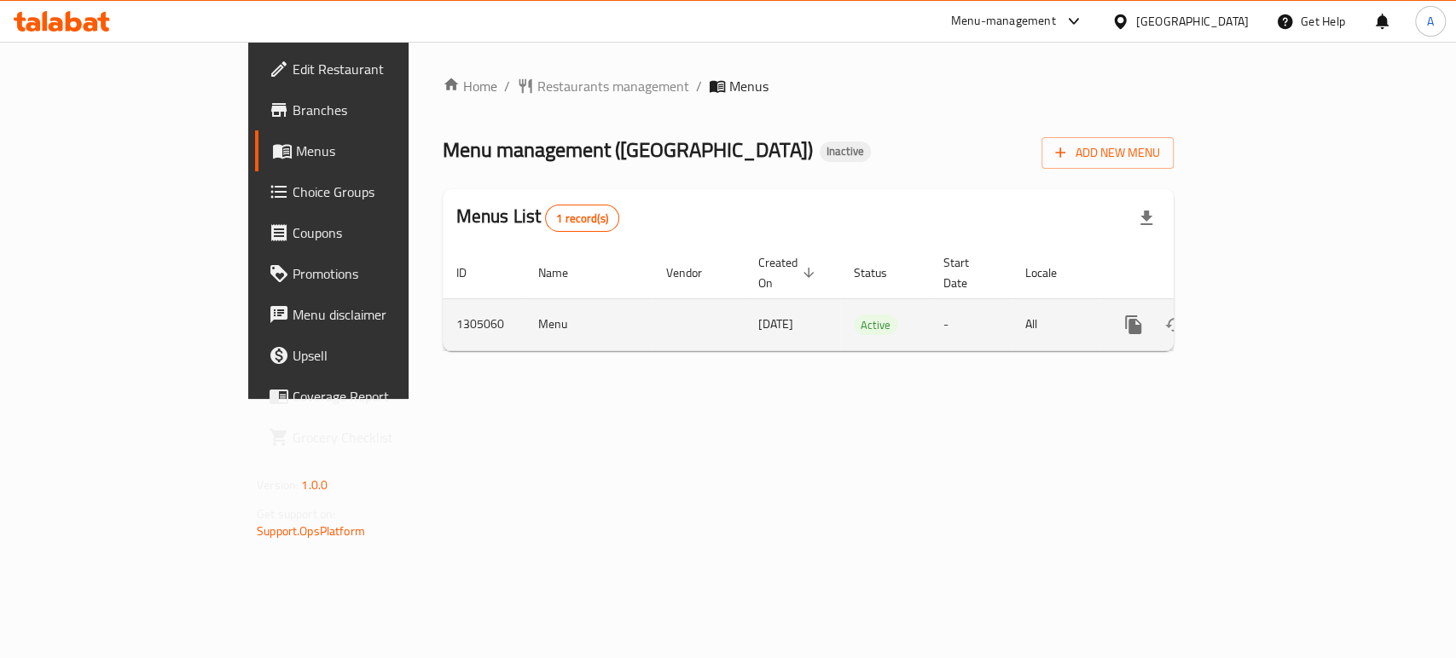
click at [1266, 315] on icon "enhanced table" at bounding box center [1256, 325] width 20 height 20
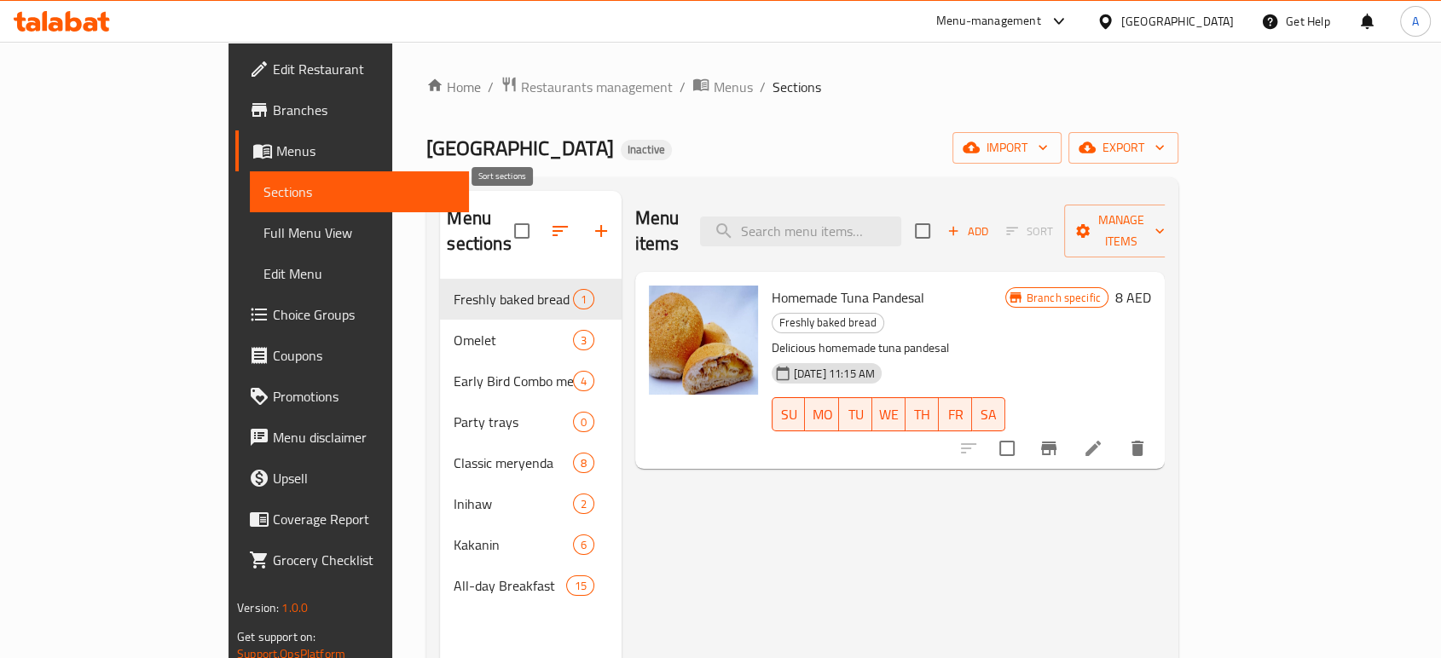
click at [550, 221] on icon "button" at bounding box center [560, 231] width 20 height 20
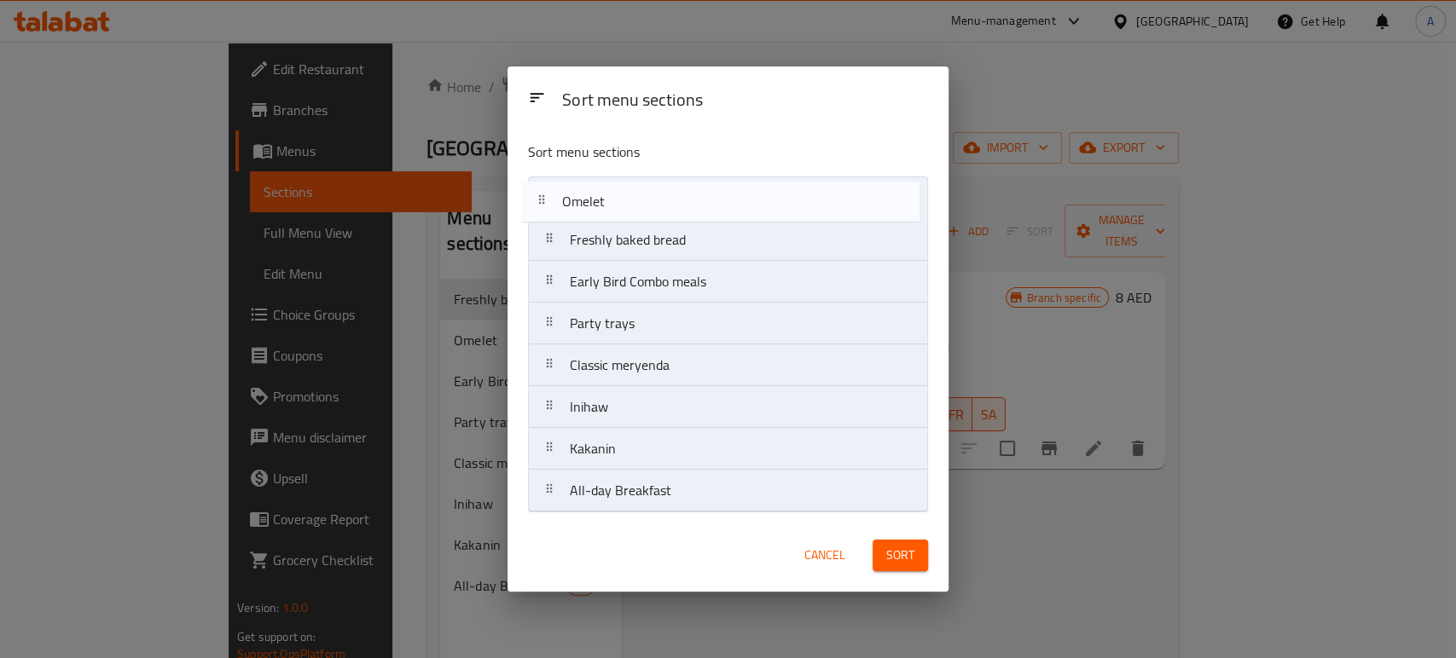
drag, startPoint x: 698, startPoint y: 223, endPoint x: 693, endPoint y: 203, distance: 20.9
click at [693, 203] on nav "Freshly baked bread Omelet Early Bird Combo meals Party trays Classic meryenda …" at bounding box center [728, 345] width 400 height 336
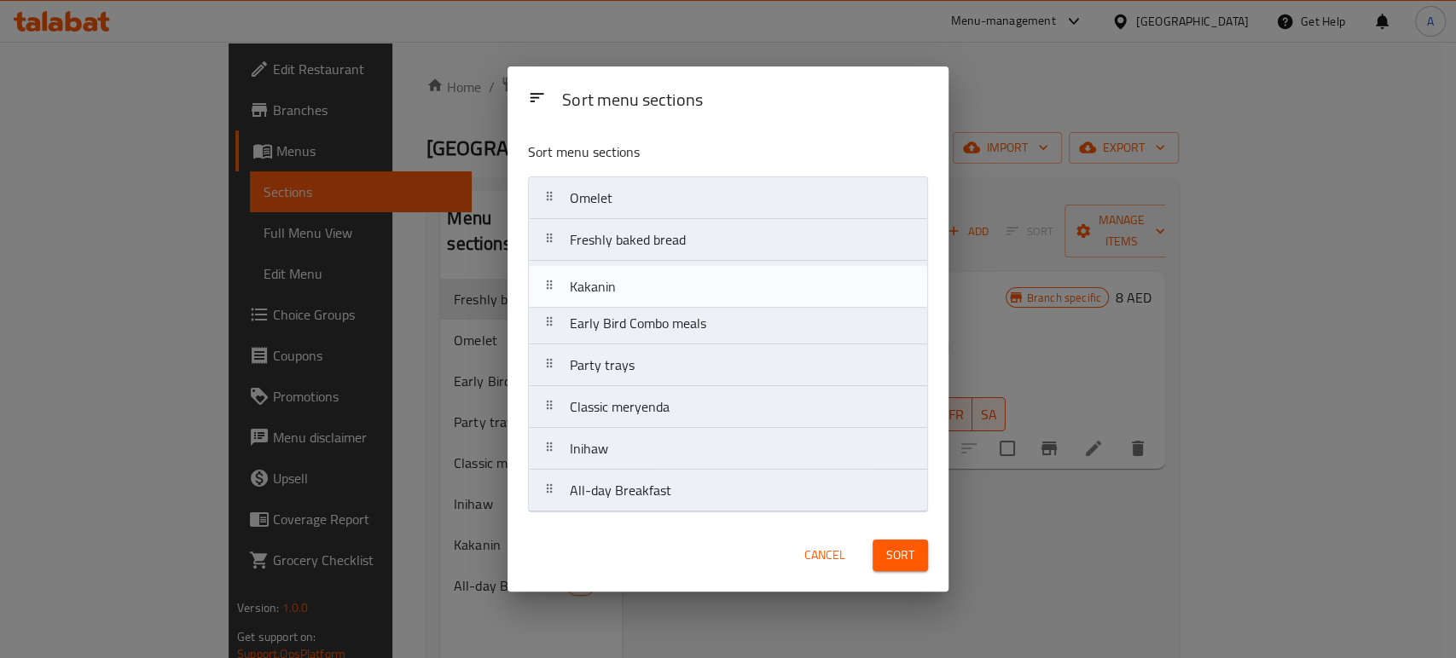
drag, startPoint x: 655, startPoint y: 461, endPoint x: 652, endPoint y: 281, distance: 180.8
click at [652, 281] on nav "Omelet Freshly baked bread Early Bird Combo meals Party trays Classic meryenda …" at bounding box center [728, 345] width 400 height 336
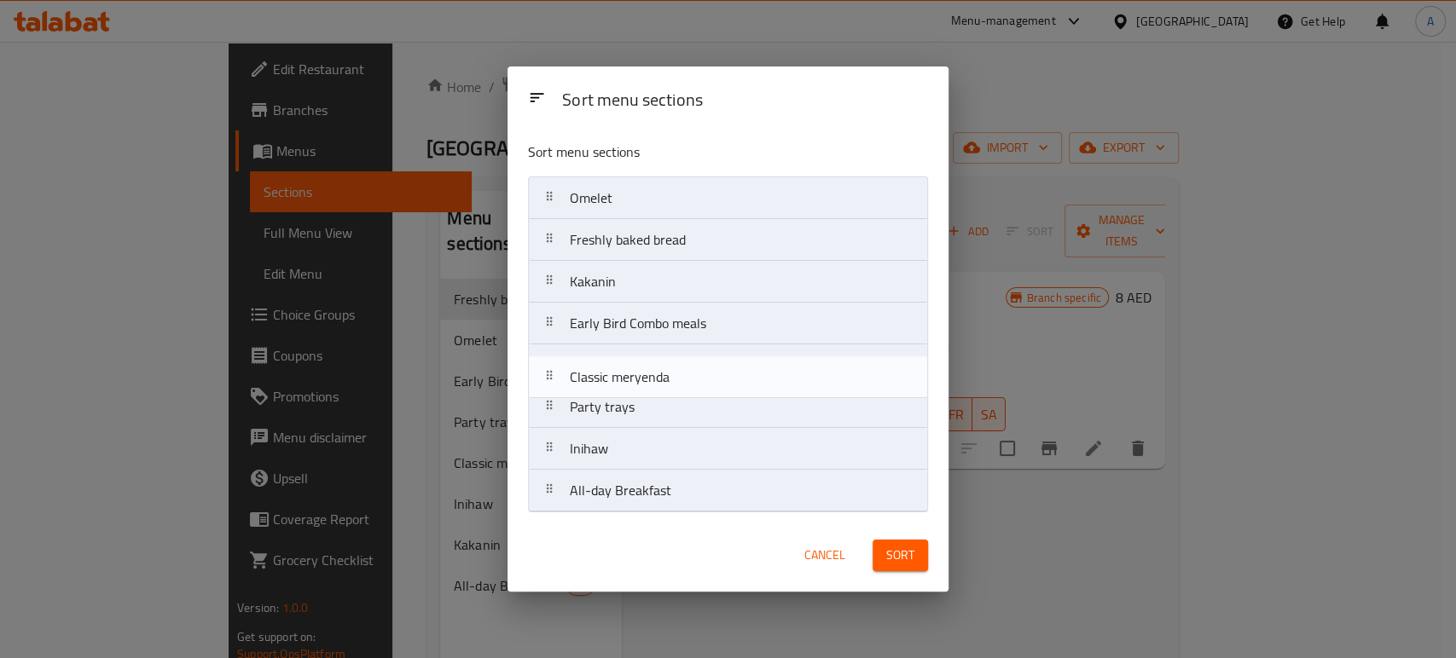
drag, startPoint x: 662, startPoint y: 411, endPoint x: 662, endPoint y: 369, distance: 41.8
click at [662, 369] on nav "Omelet Freshly baked bread Kakanin Early Bird Combo meals Party trays Classic m…" at bounding box center [728, 345] width 400 height 336
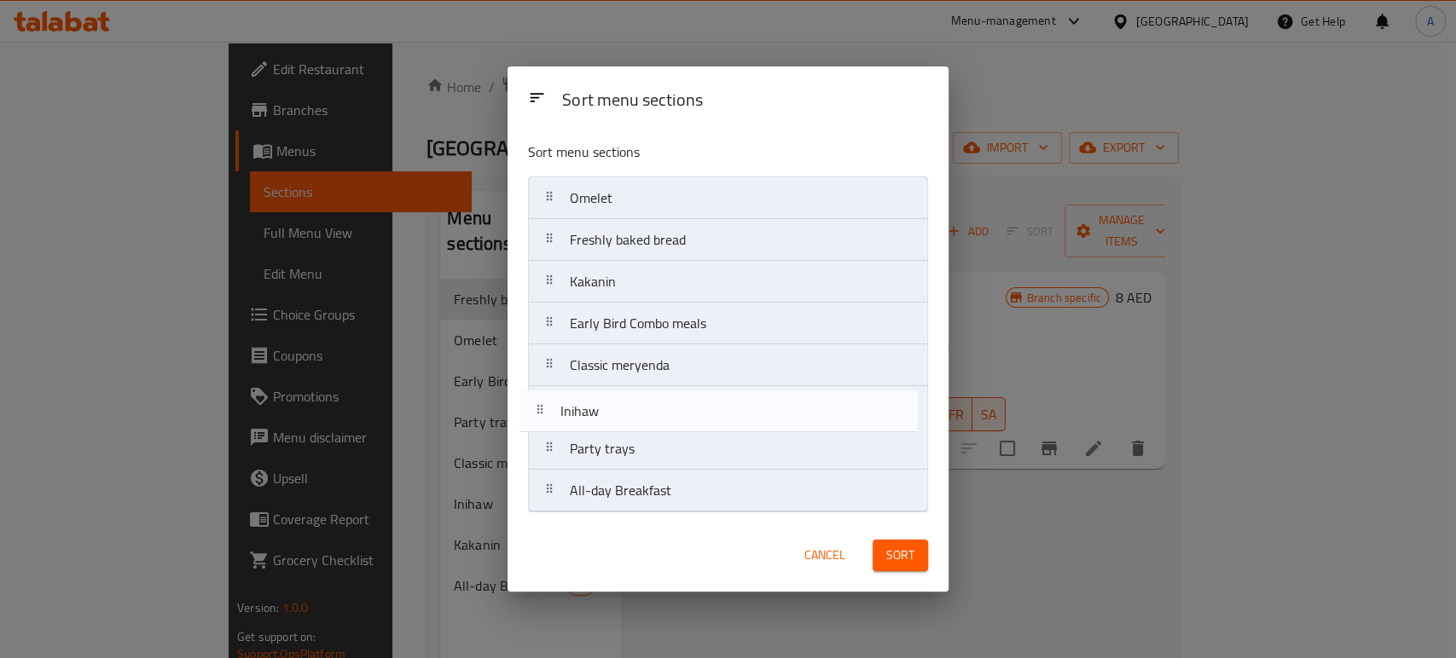
drag, startPoint x: 687, startPoint y: 461, endPoint x: 677, endPoint y: 418, distance: 44.7
click at [677, 418] on nav "Omelet Freshly baked bread Kakanin Early Bird Combo meals Classic meryenda Part…" at bounding box center [728, 345] width 400 height 336
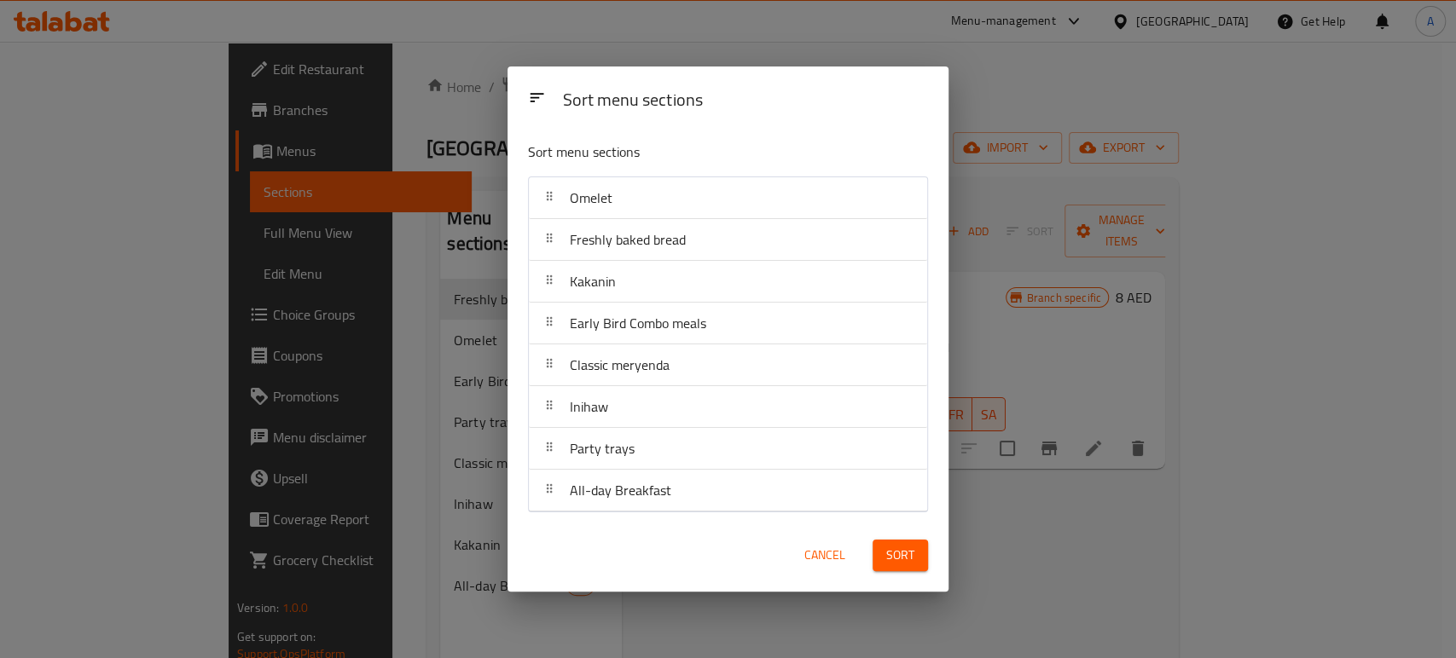
click at [902, 550] on span "Sort" at bounding box center [900, 555] width 28 height 21
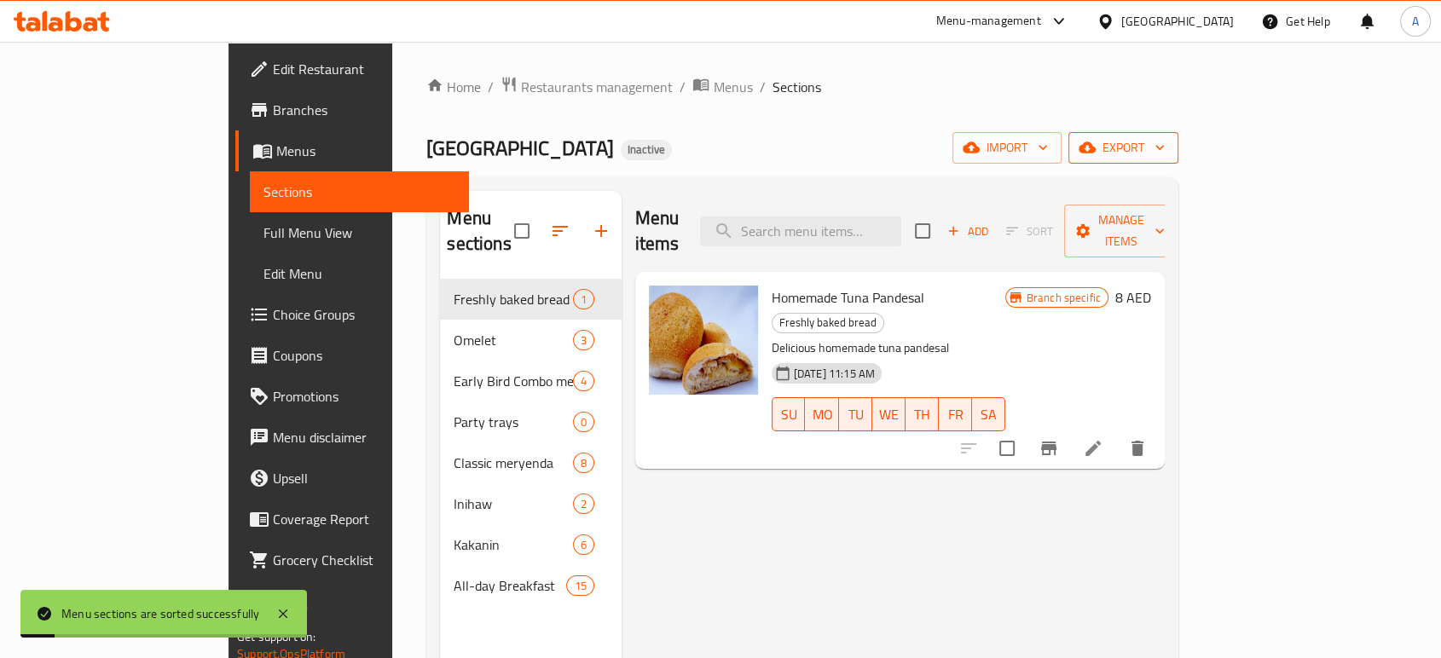
click at [1165, 151] on span "export" at bounding box center [1123, 147] width 83 height 21
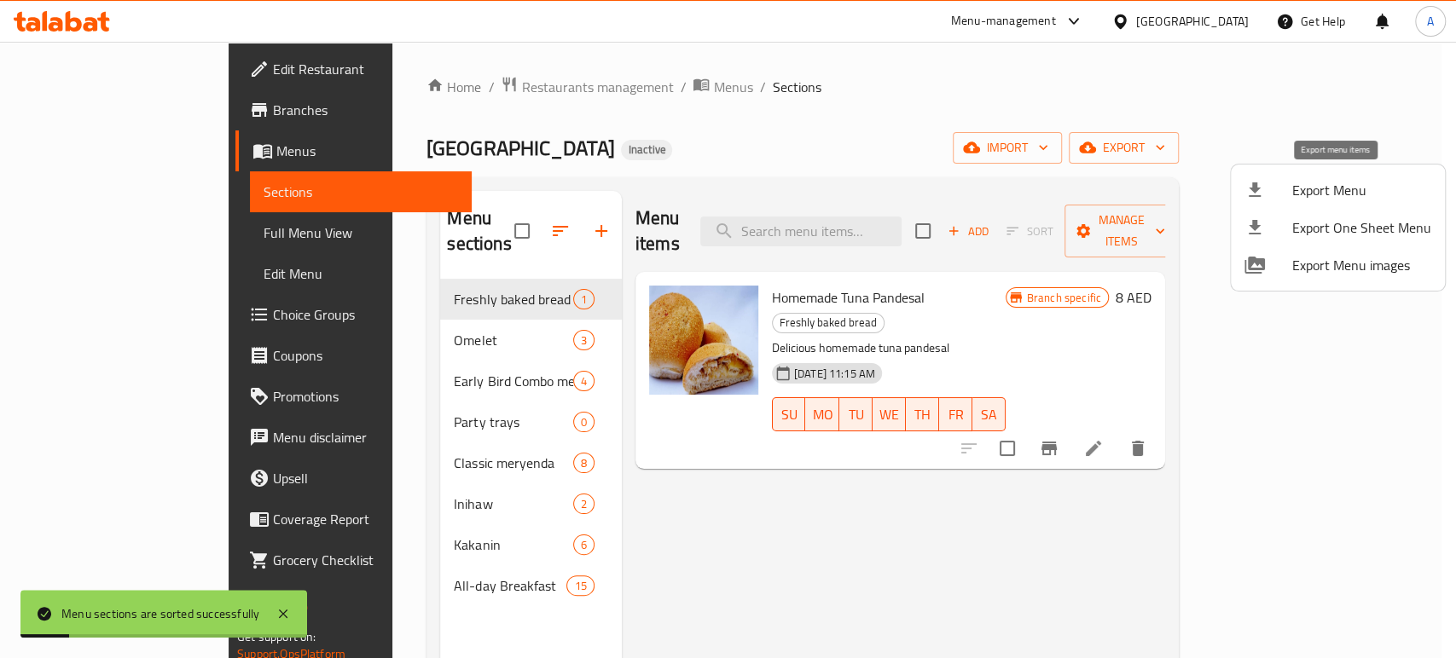
click at [1304, 183] on span "Export Menu" at bounding box center [1361, 190] width 139 height 20
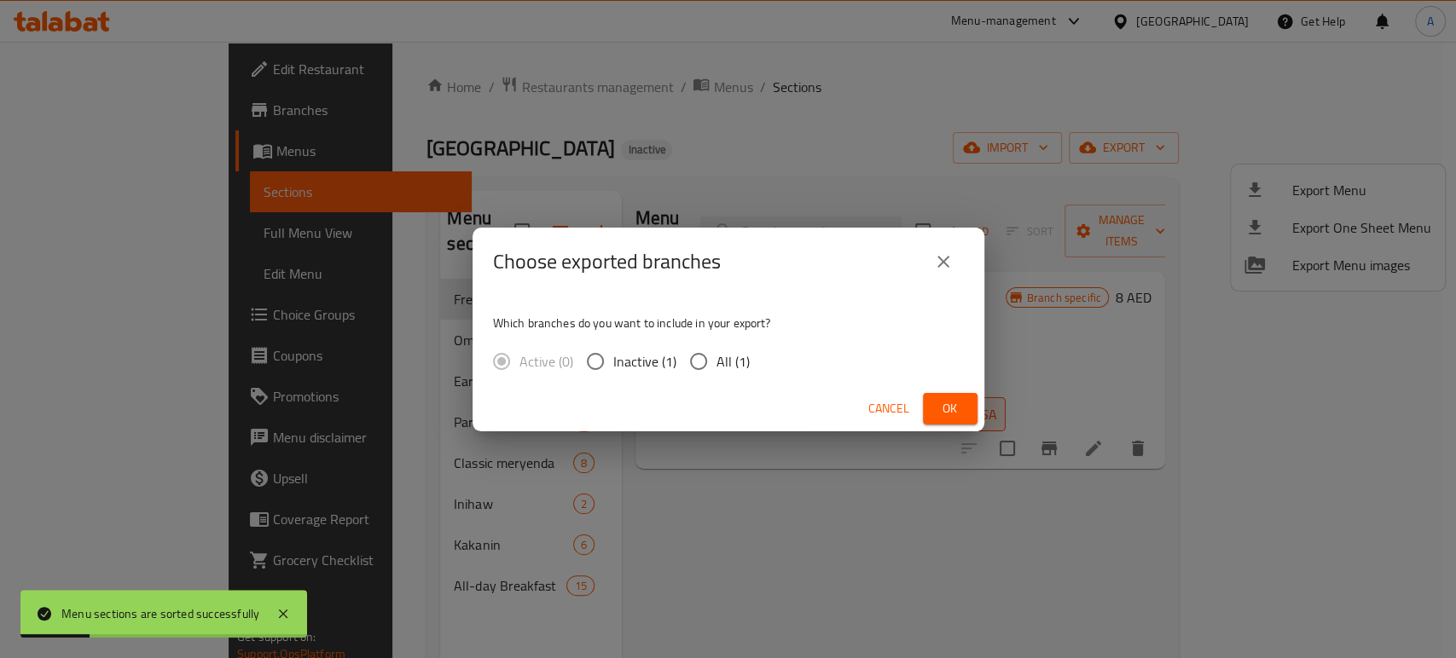
click at [714, 358] on input "All (1)" at bounding box center [698, 362] width 36 height 36
radio input "true"
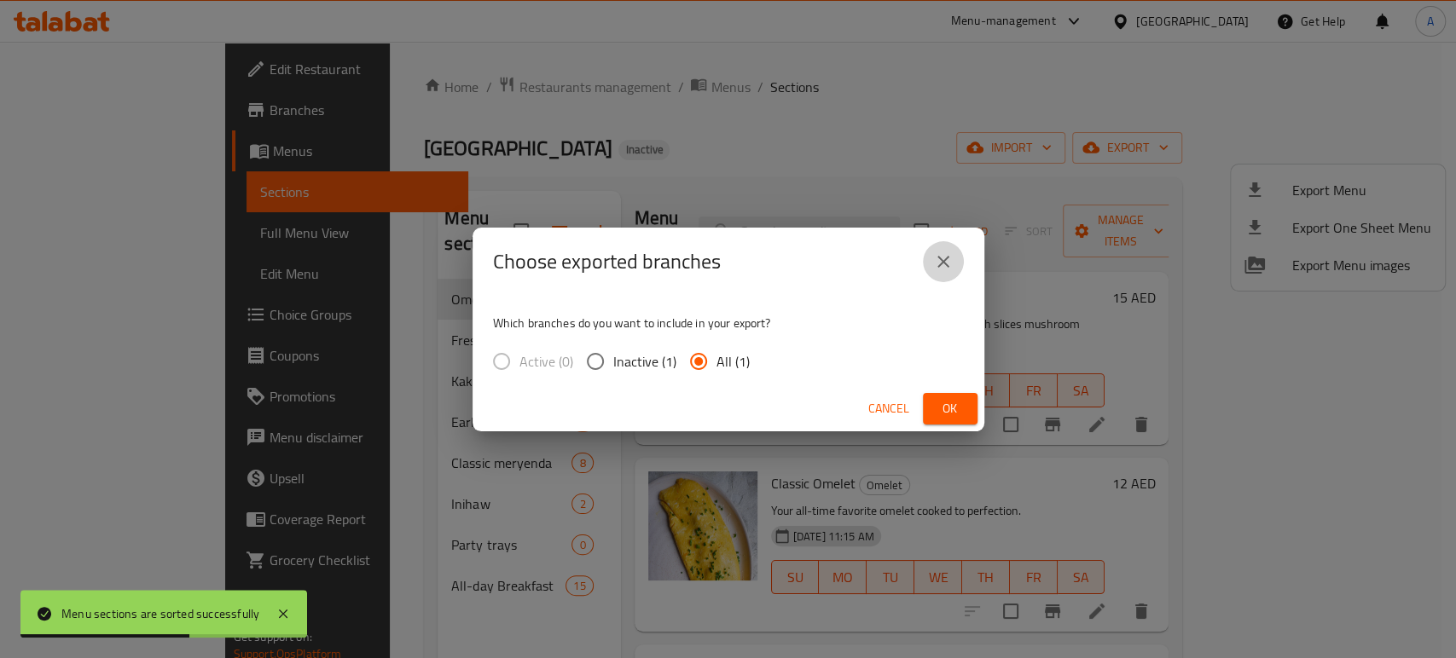
click at [951, 255] on icon "close" at bounding box center [943, 262] width 20 height 20
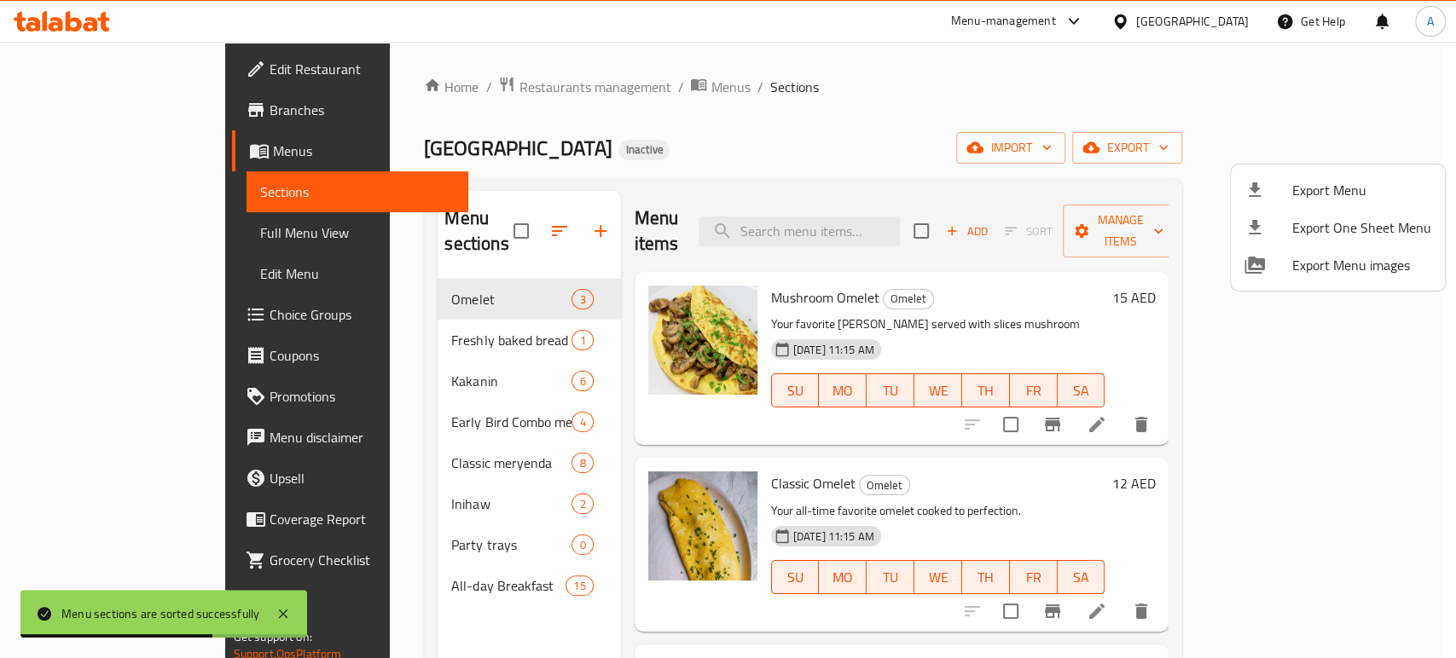
click at [1350, 151] on div at bounding box center [728, 329] width 1456 height 658
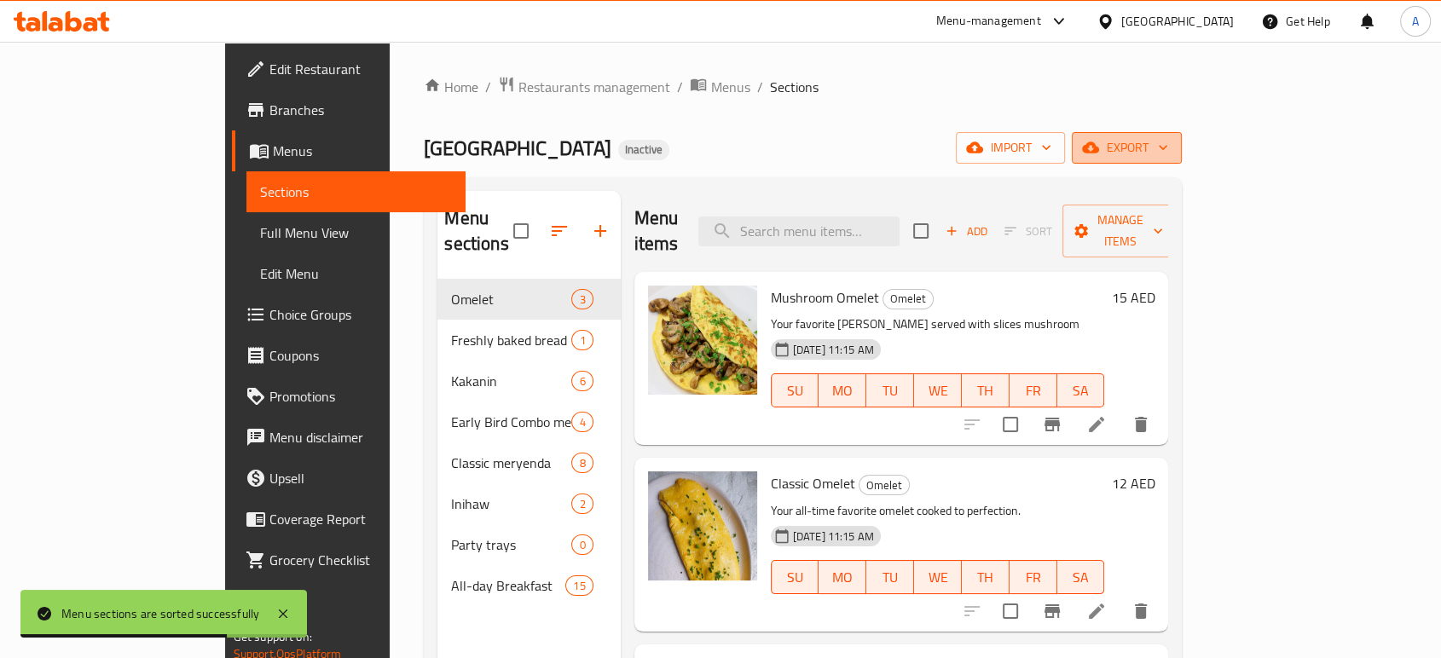
click at [1168, 148] on span "export" at bounding box center [1126, 147] width 83 height 21
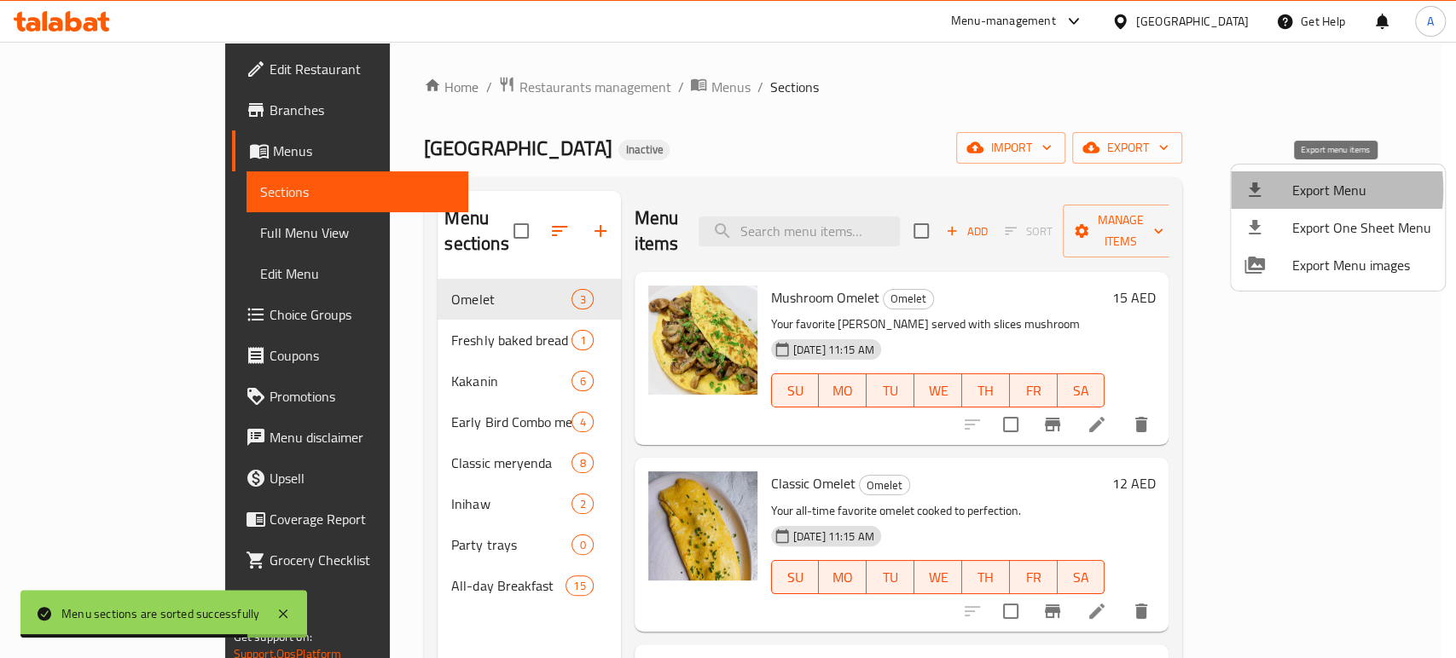
click at [1280, 190] on div at bounding box center [1268, 190] width 48 height 20
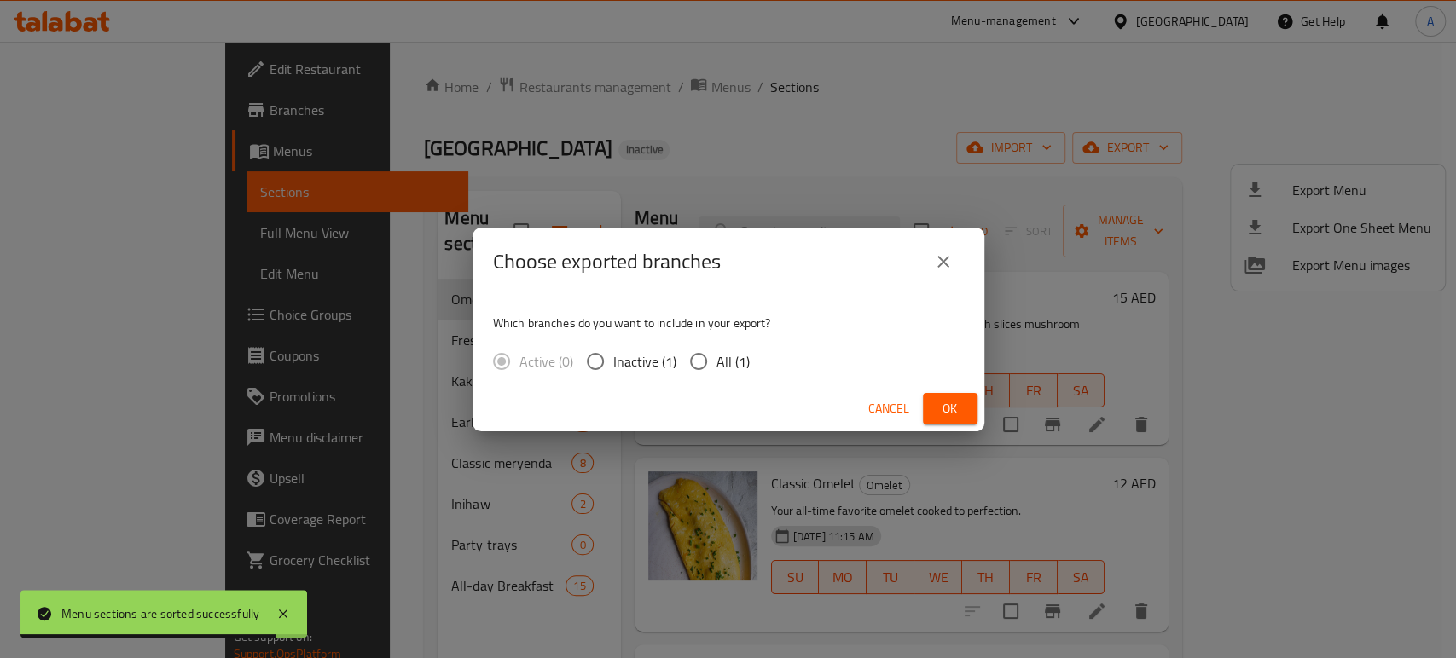
click at [696, 366] on input "All (1)" at bounding box center [698, 362] width 36 height 36
radio input "true"
click at [941, 419] on span "Ok" at bounding box center [949, 408] width 27 height 21
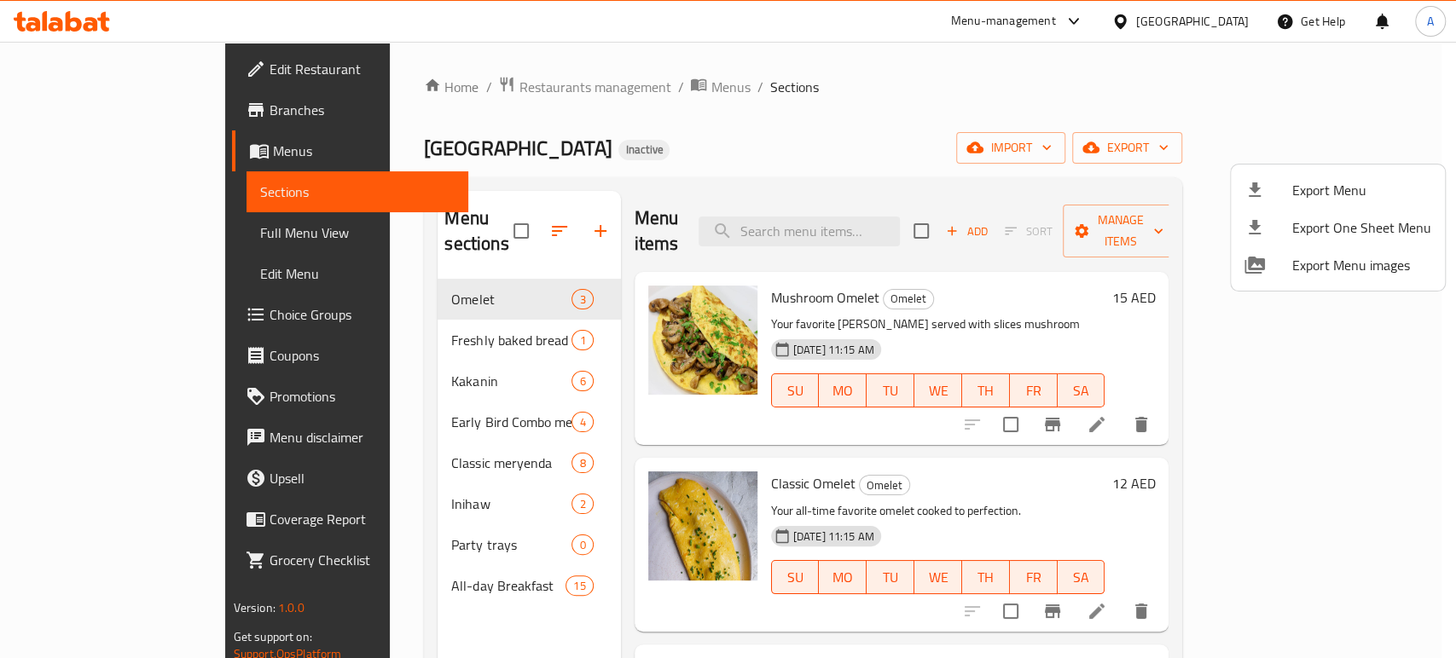
click at [159, 231] on div at bounding box center [728, 329] width 1456 height 658
